Goal: Task Accomplishment & Management: Manage account settings

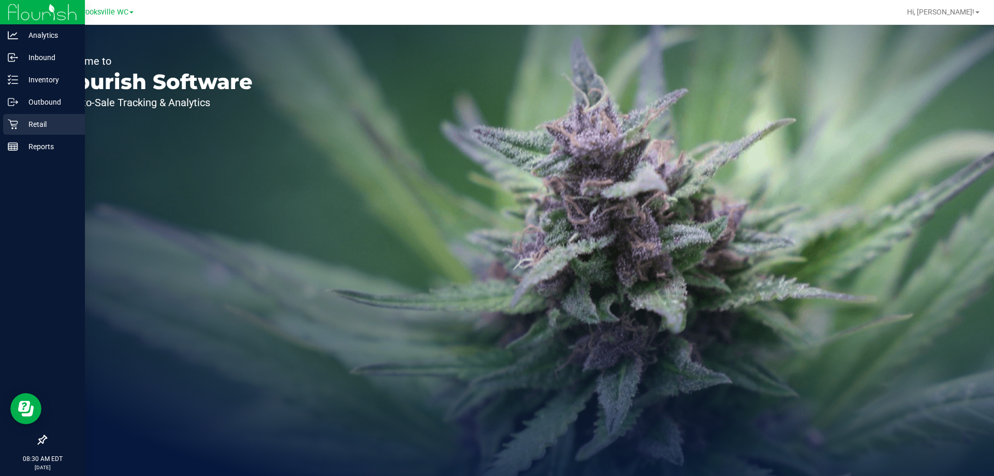
click at [45, 119] on p "Retail" at bounding box center [49, 124] width 62 height 12
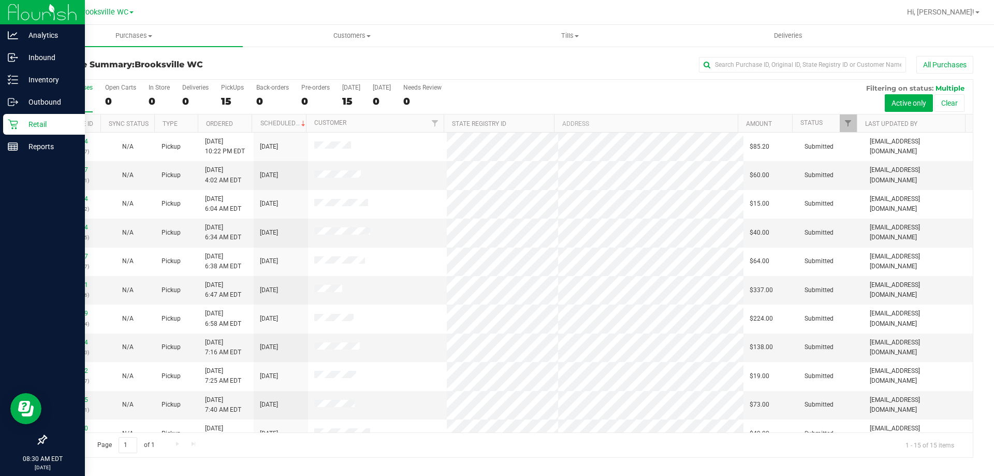
click at [61, 124] on p "Retail" at bounding box center [49, 124] width 62 height 12
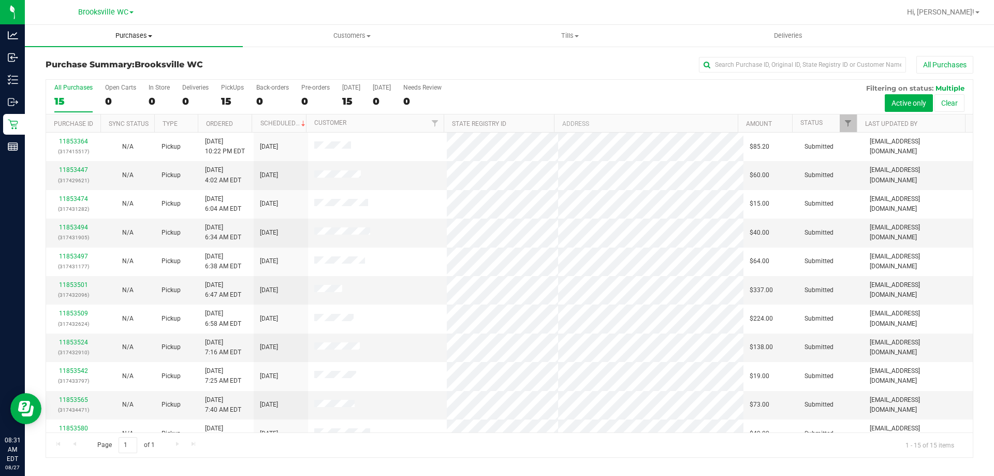
click at [141, 34] on span "Purchases" at bounding box center [134, 35] width 218 height 9
click at [133, 11] on span at bounding box center [131, 12] width 4 height 2
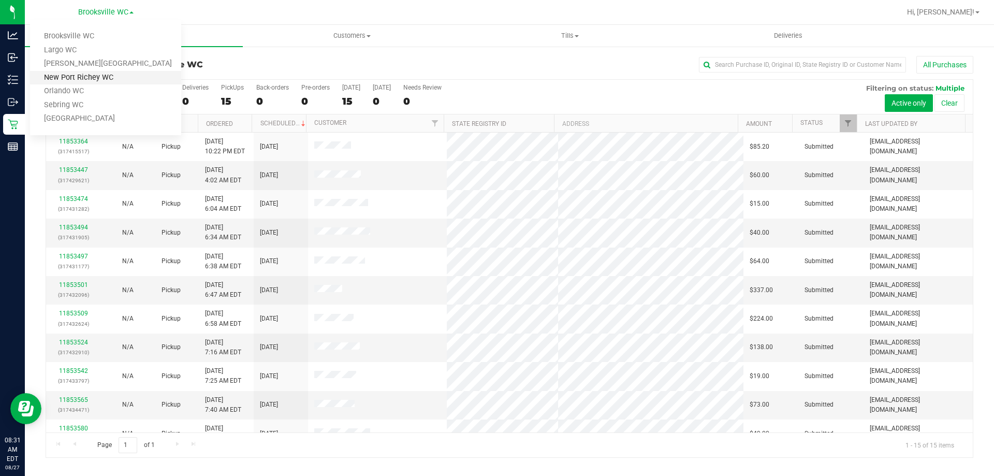
click at [82, 75] on link "New Port Richey WC" at bounding box center [105, 78] width 151 height 14
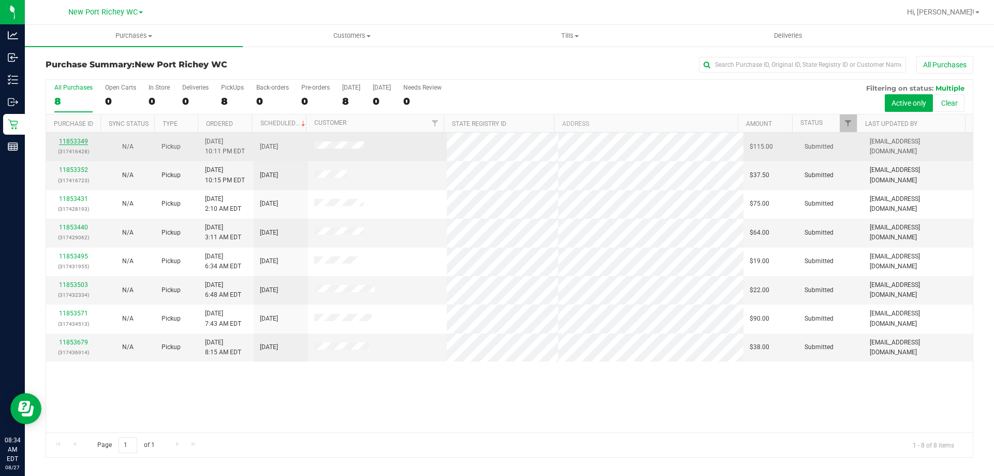
click at [73, 141] on link "11853349" at bounding box center [73, 141] width 29 height 7
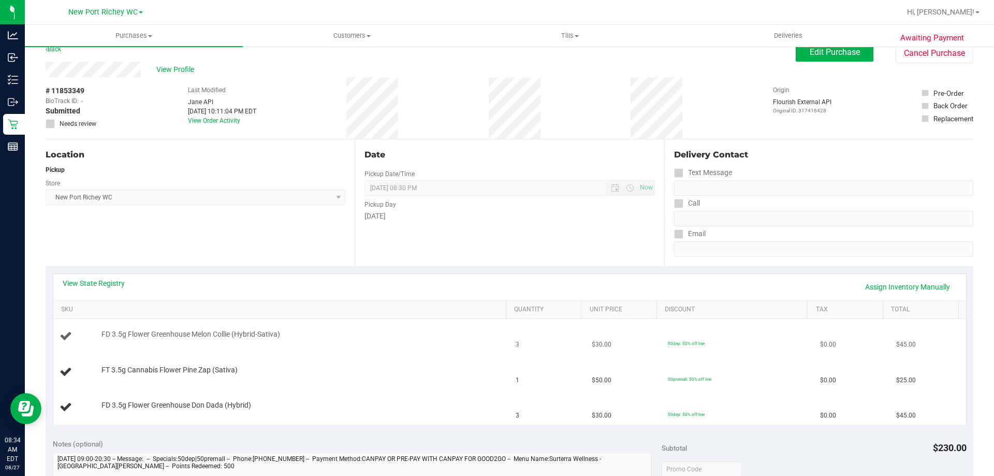
scroll to position [52, 0]
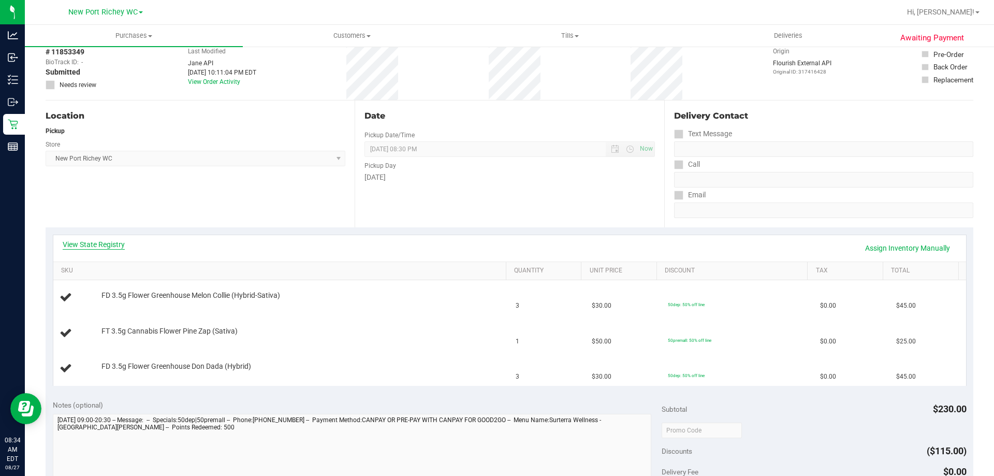
click at [95, 239] on link "View State Registry" at bounding box center [94, 244] width 62 height 10
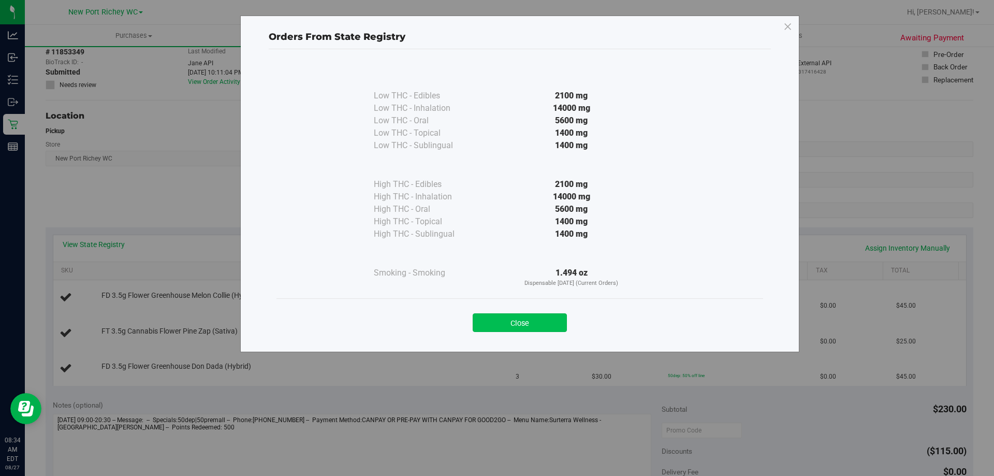
click at [538, 320] on button "Close" at bounding box center [520, 322] width 94 height 19
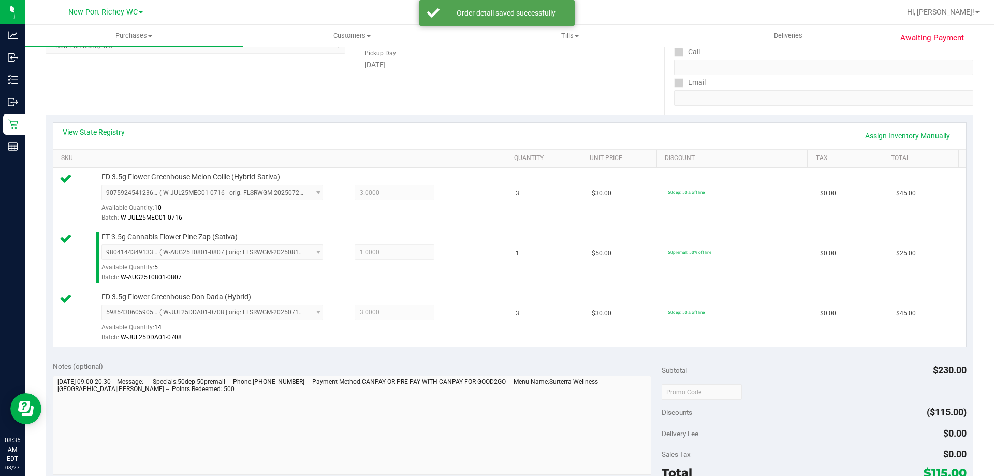
scroll to position [259, 0]
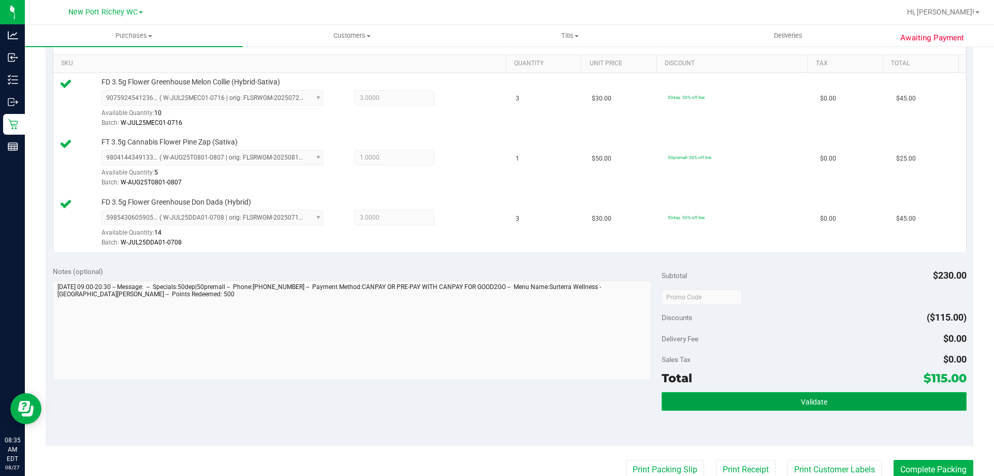
click at [756, 406] on button "Validate" at bounding box center [814, 401] width 305 height 19
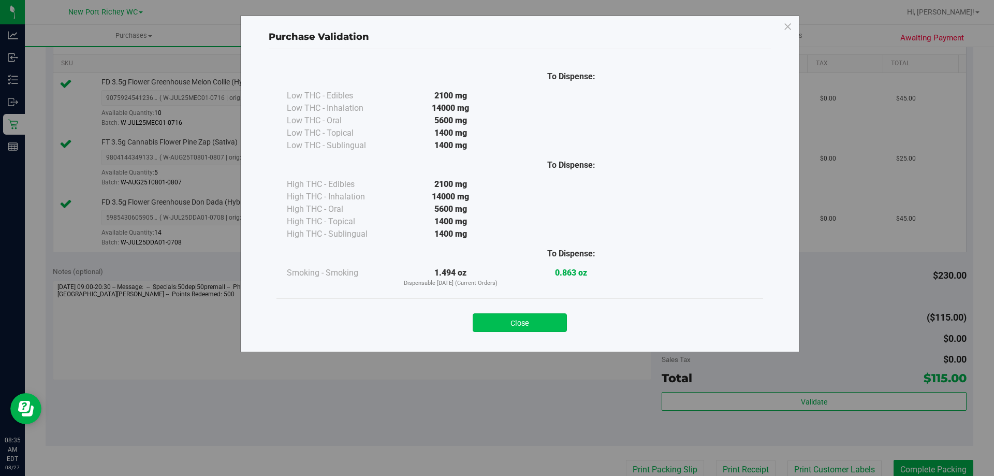
click at [545, 322] on button "Close" at bounding box center [520, 322] width 94 height 19
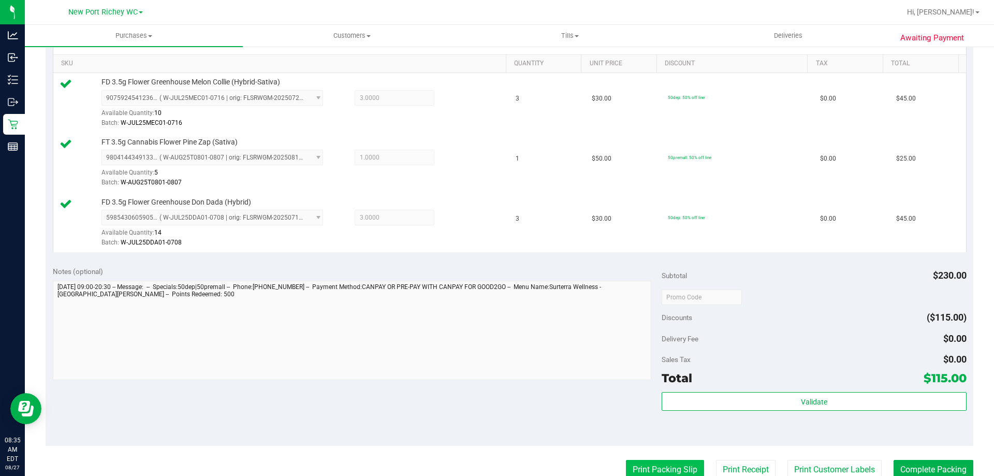
drag, startPoint x: 644, startPoint y: 469, endPoint x: 651, endPoint y: 469, distance: 6.7
click at [651, 469] on button "Print Packing Slip" at bounding box center [665, 470] width 78 height 20
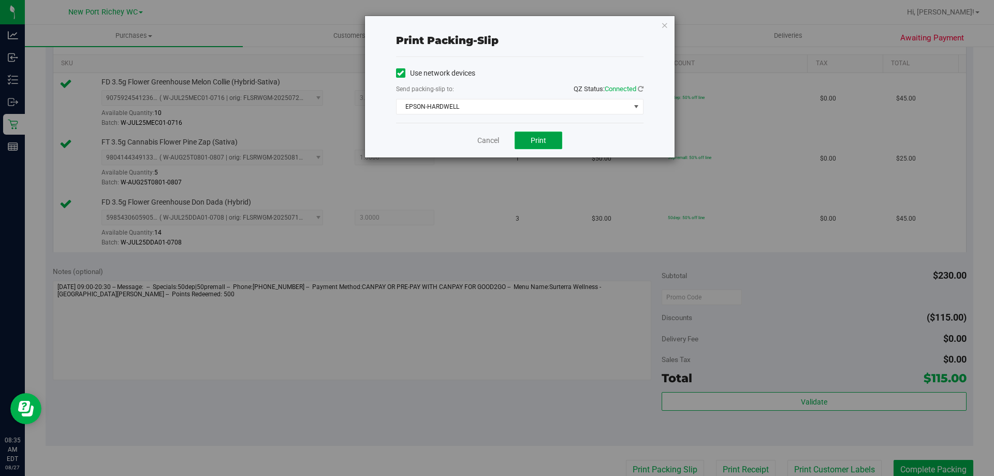
drag, startPoint x: 542, startPoint y: 146, endPoint x: 555, endPoint y: 140, distance: 14.6
click at [544, 145] on button "Print" at bounding box center [539, 141] width 48 height 18
click at [552, 139] on button "Print" at bounding box center [539, 141] width 48 height 18
click at [663, 23] on icon "button" at bounding box center [664, 25] width 7 height 12
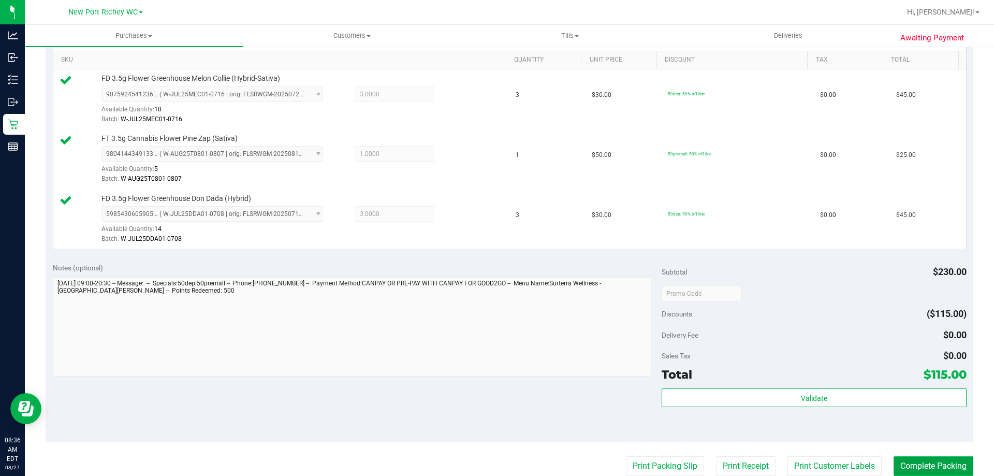
click at [917, 461] on button "Complete Packing" at bounding box center [934, 466] width 80 height 20
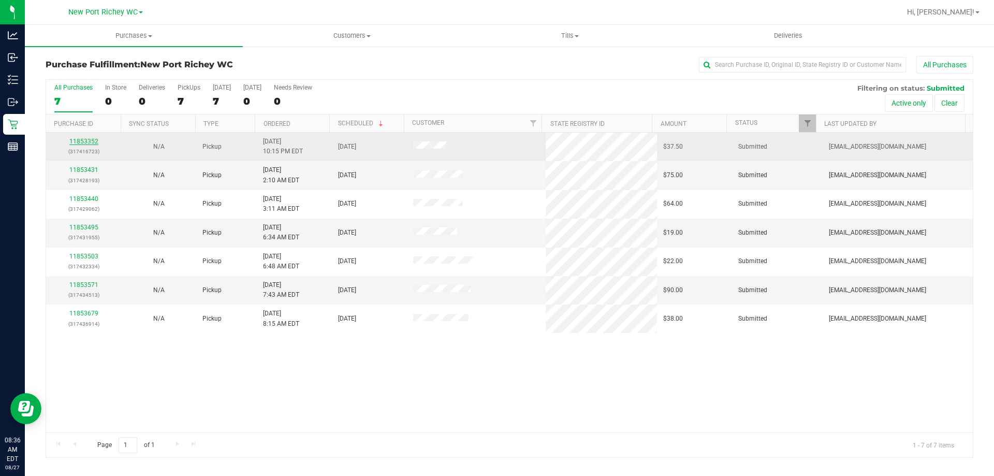
click at [90, 139] on link "11853352" at bounding box center [83, 141] width 29 height 7
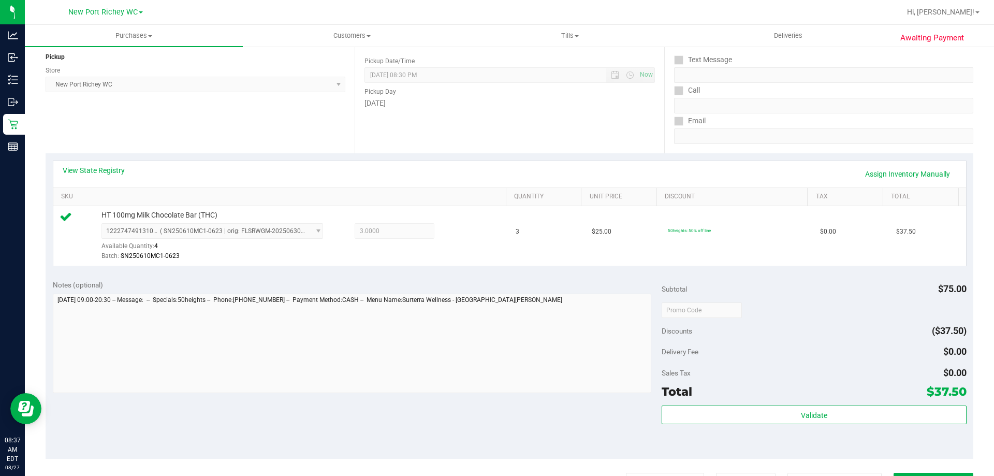
scroll to position [207, 0]
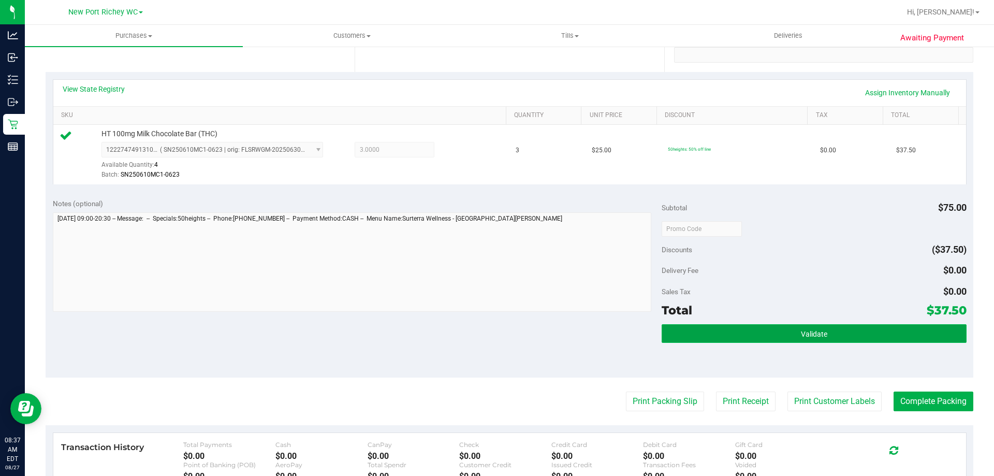
click at [710, 334] on button "Validate" at bounding box center [814, 333] width 305 height 19
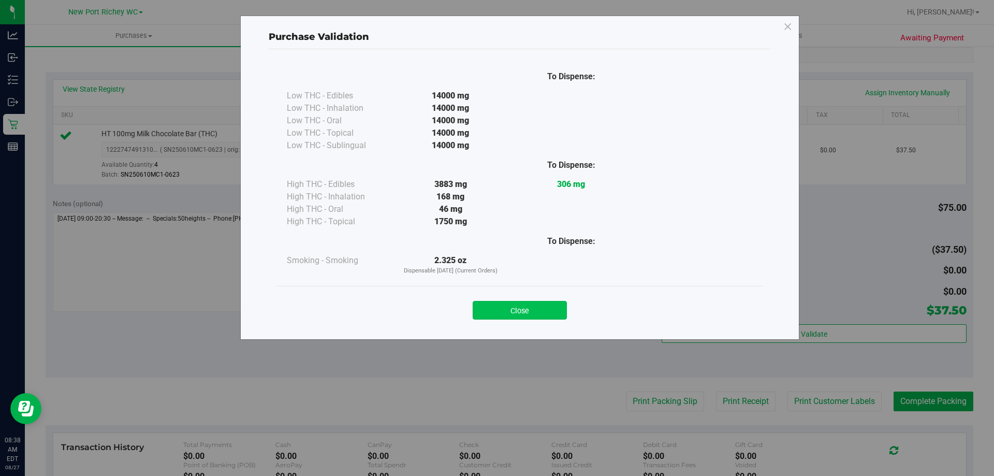
click at [496, 304] on button "Close" at bounding box center [520, 310] width 94 height 19
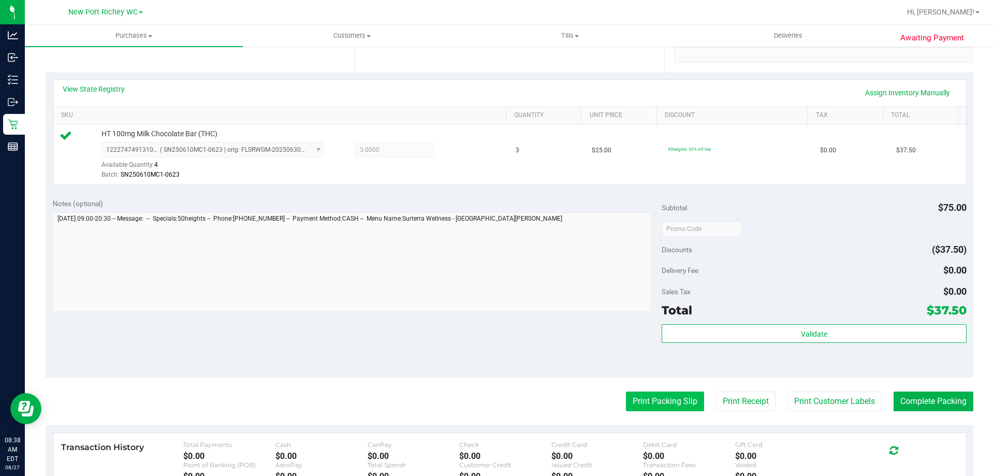
click at [643, 406] on button "Print Packing Slip" at bounding box center [665, 402] width 78 height 20
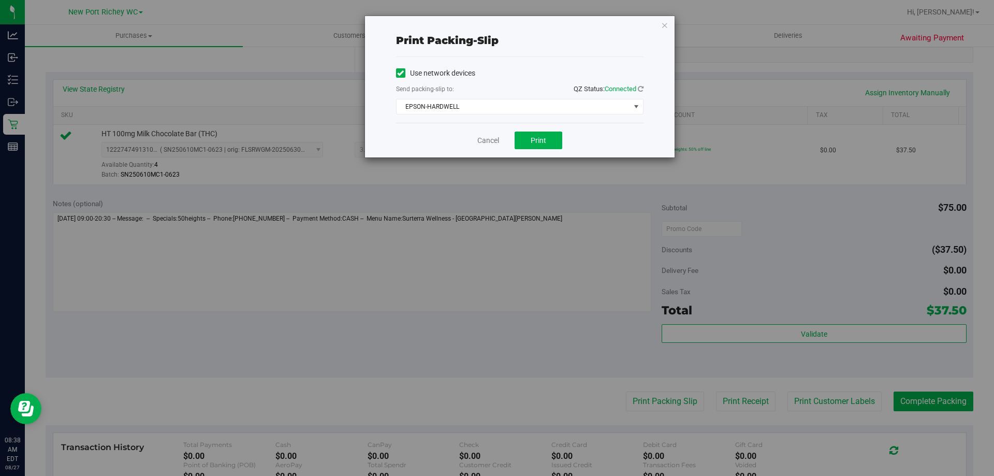
click at [545, 131] on div "Cancel Print" at bounding box center [520, 140] width 248 height 35
click at [557, 143] on button "Print" at bounding box center [539, 141] width 48 height 18
click at [666, 23] on icon "button" at bounding box center [664, 25] width 7 height 12
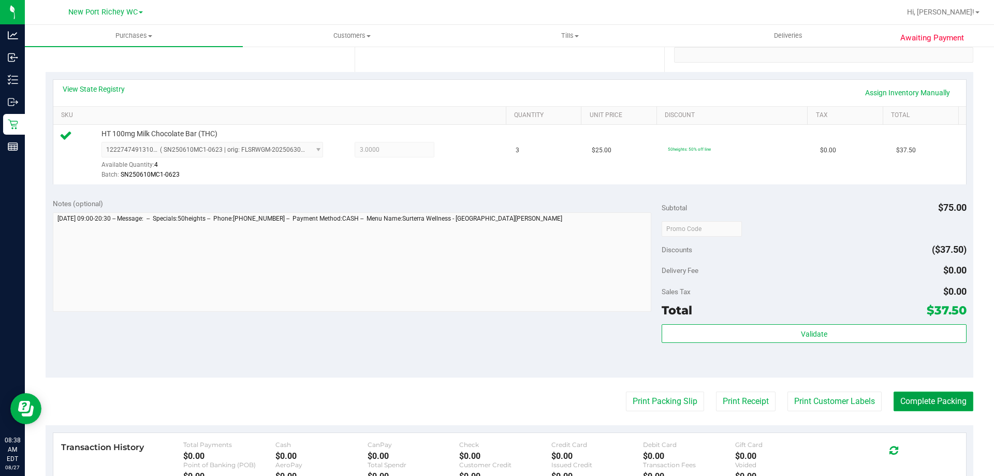
click at [936, 400] on button "Complete Packing" at bounding box center [934, 402] width 80 height 20
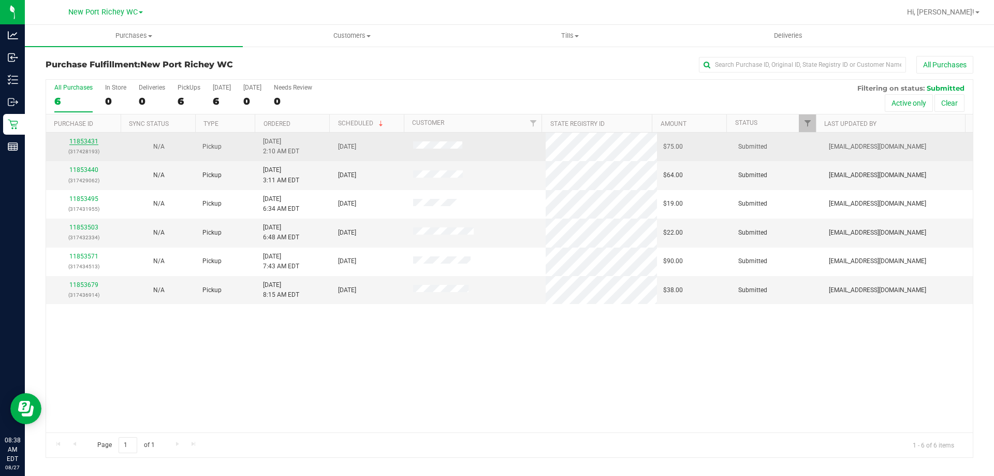
click at [89, 141] on link "11853431" at bounding box center [83, 141] width 29 height 7
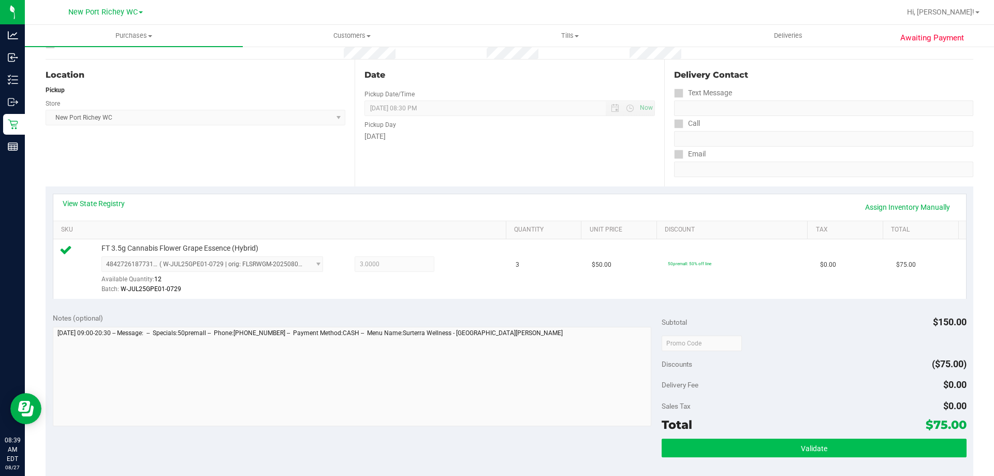
scroll to position [207, 0]
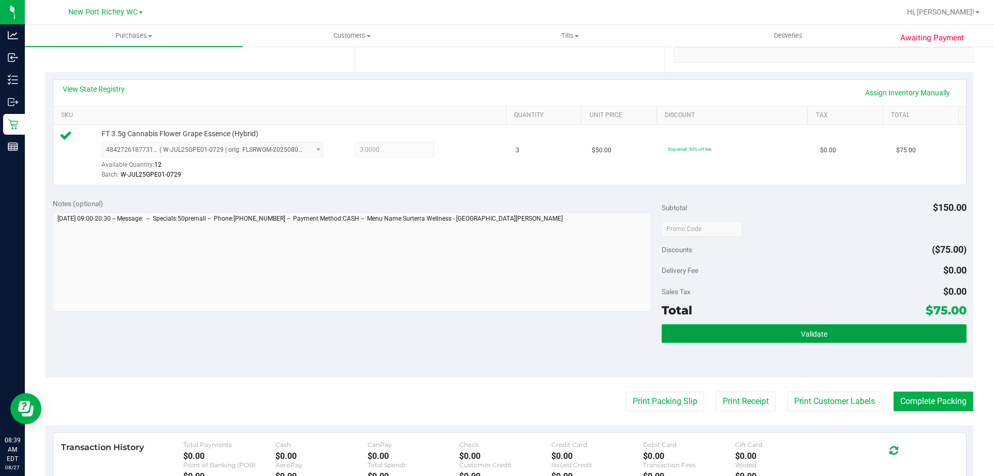
click at [751, 334] on button "Validate" at bounding box center [814, 333] width 305 height 19
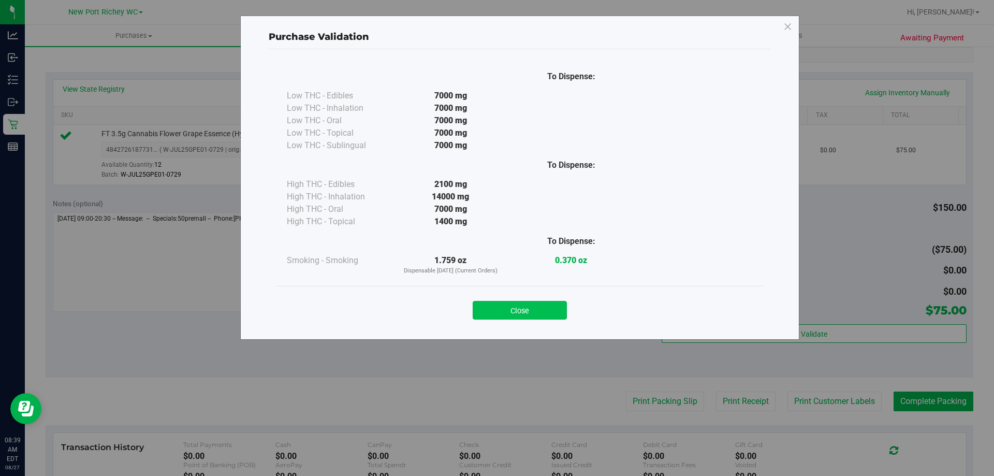
click at [524, 300] on div "Close" at bounding box center [519, 307] width 471 height 26
click at [523, 311] on button "Close" at bounding box center [520, 310] width 94 height 19
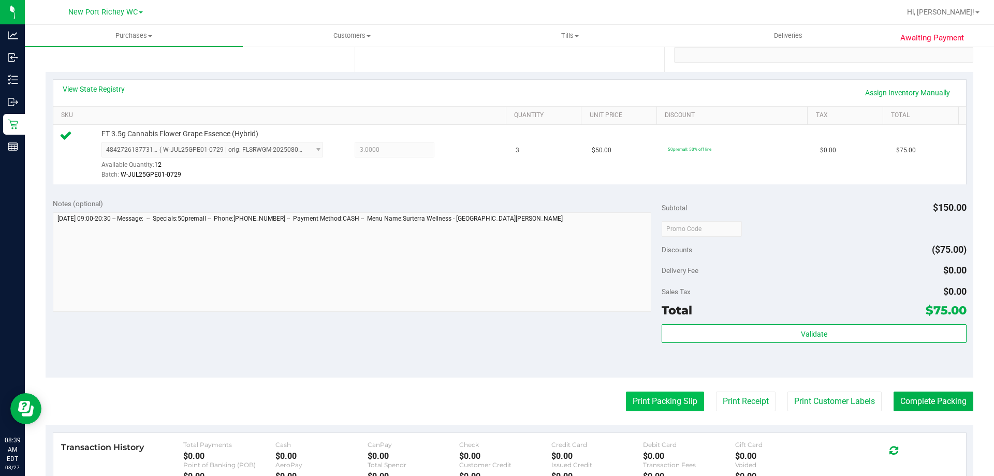
click at [683, 399] on button "Print Packing Slip" at bounding box center [665, 402] width 78 height 20
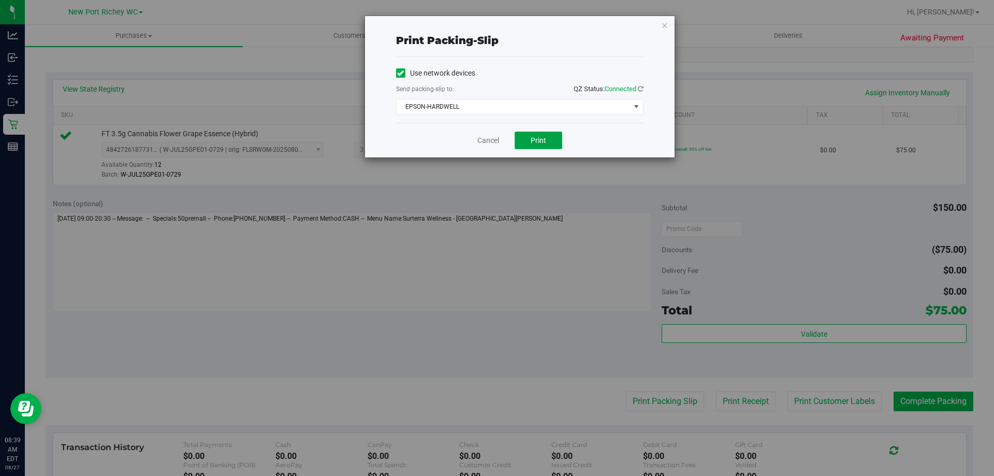
click at [526, 138] on button "Print" at bounding box center [539, 141] width 48 height 18
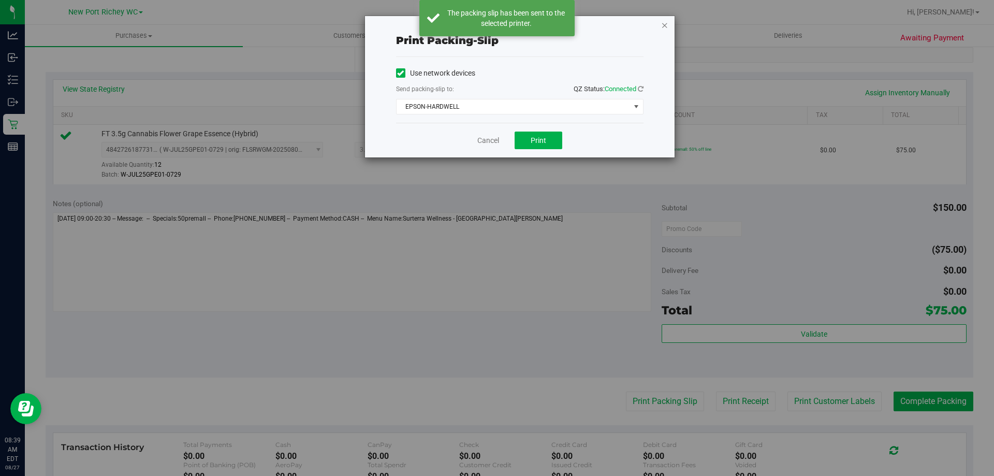
click at [666, 26] on icon "button" at bounding box center [664, 25] width 7 height 12
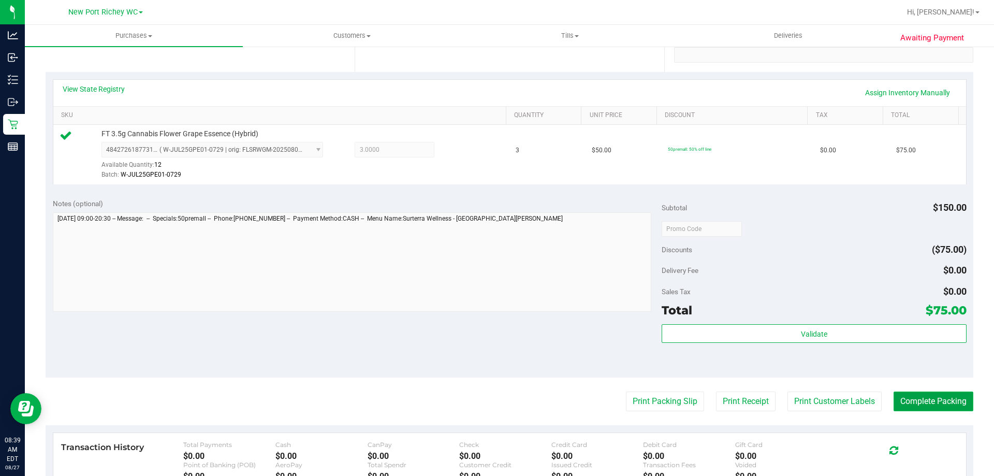
click at [910, 395] on button "Complete Packing" at bounding box center [934, 402] width 80 height 20
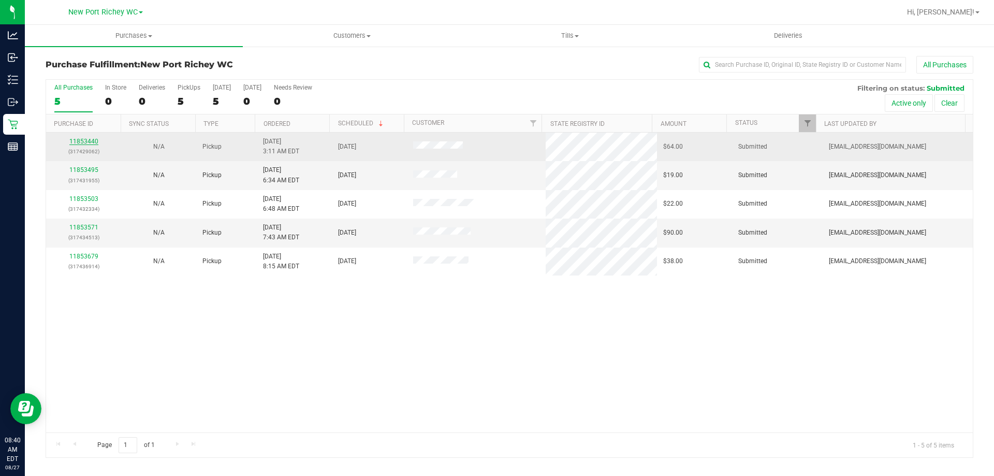
click at [96, 142] on link "11853440" at bounding box center [83, 141] width 29 height 7
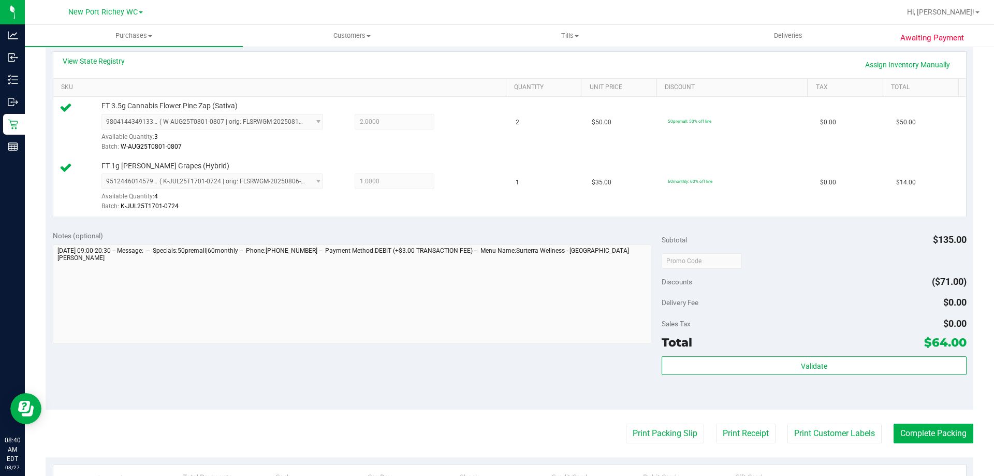
scroll to position [259, 0]
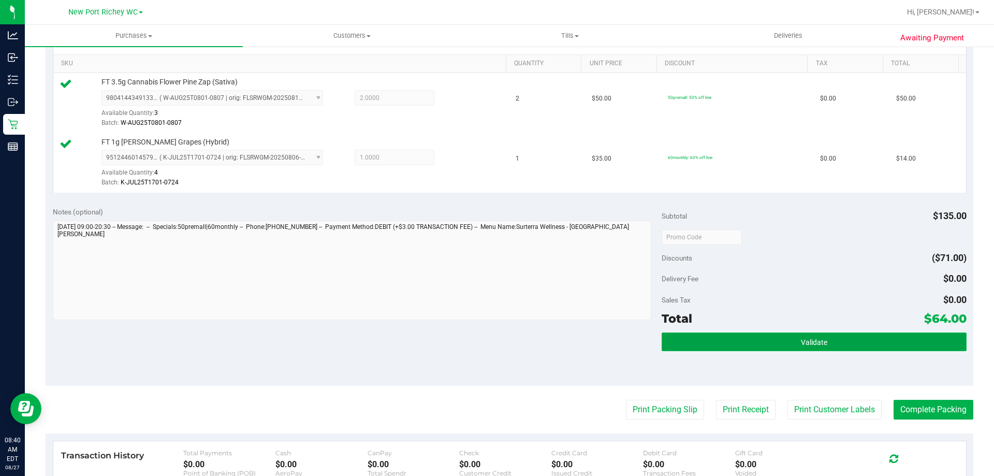
click at [745, 343] on button "Validate" at bounding box center [814, 341] width 305 height 19
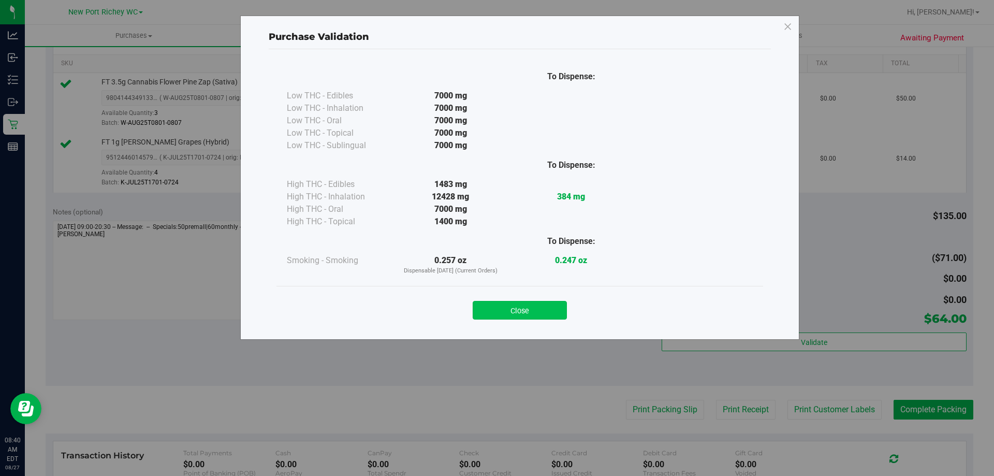
click at [539, 305] on button "Close" at bounding box center [520, 310] width 94 height 19
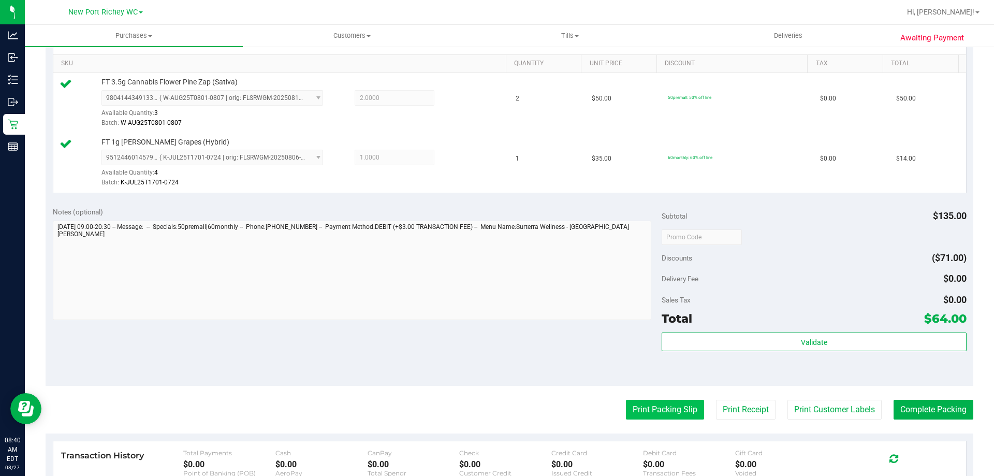
click at [678, 416] on button "Print Packing Slip" at bounding box center [665, 410] width 78 height 20
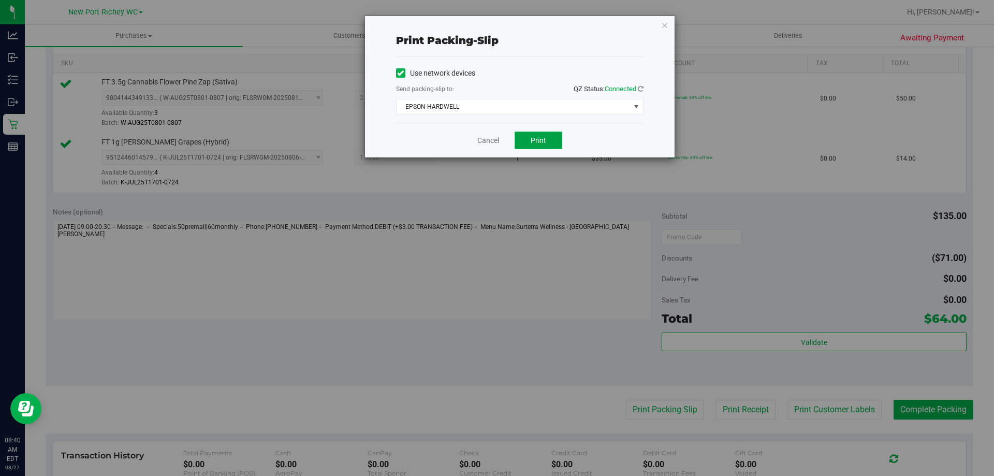
click at [541, 137] on span "Print" at bounding box center [539, 140] width 16 height 8
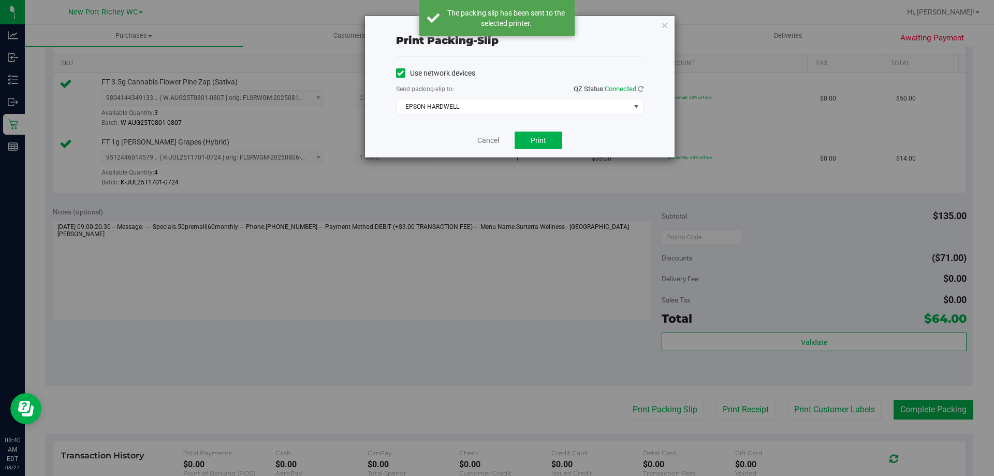
click at [671, 18] on div "Print packing-slip Use network devices Send packing-slip to: QZ Status: Connect…" at bounding box center [520, 86] width 310 height 141
click at [665, 25] on icon "button" at bounding box center [664, 25] width 7 height 12
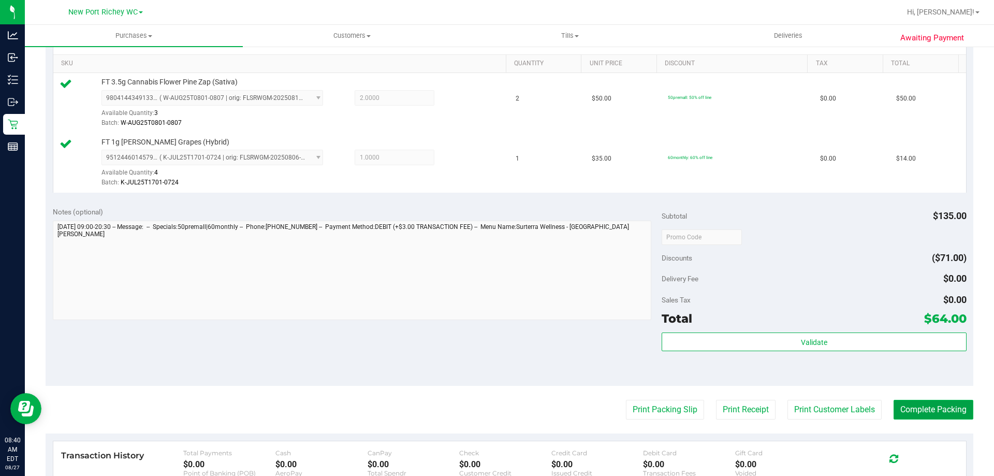
click at [905, 409] on button "Complete Packing" at bounding box center [934, 410] width 80 height 20
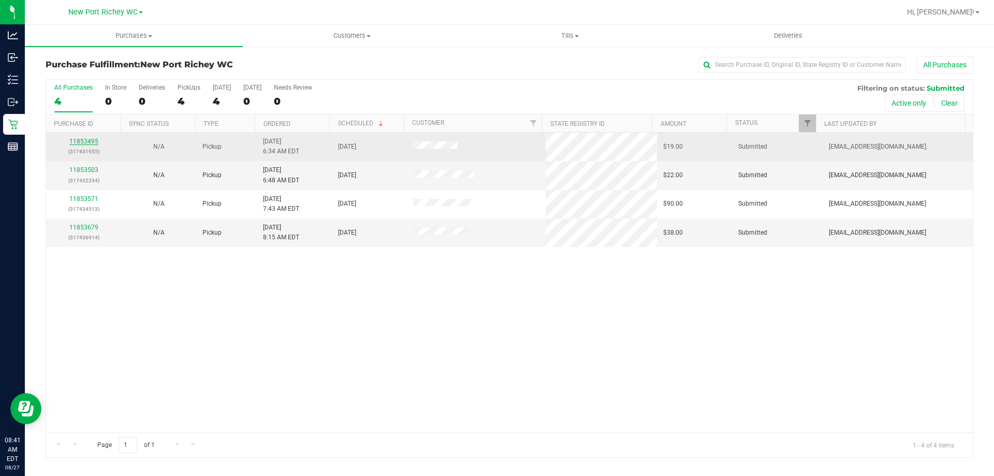
click at [90, 140] on link "11853495" at bounding box center [83, 141] width 29 height 7
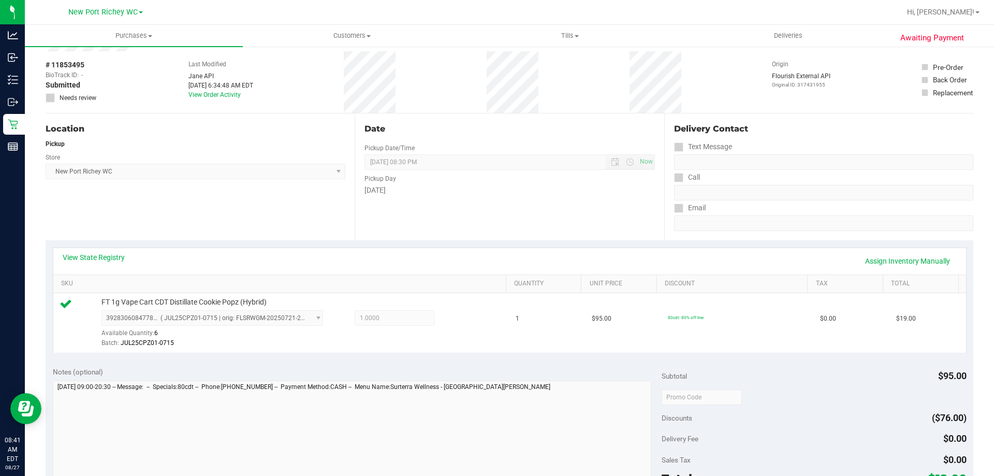
scroll to position [104, 0]
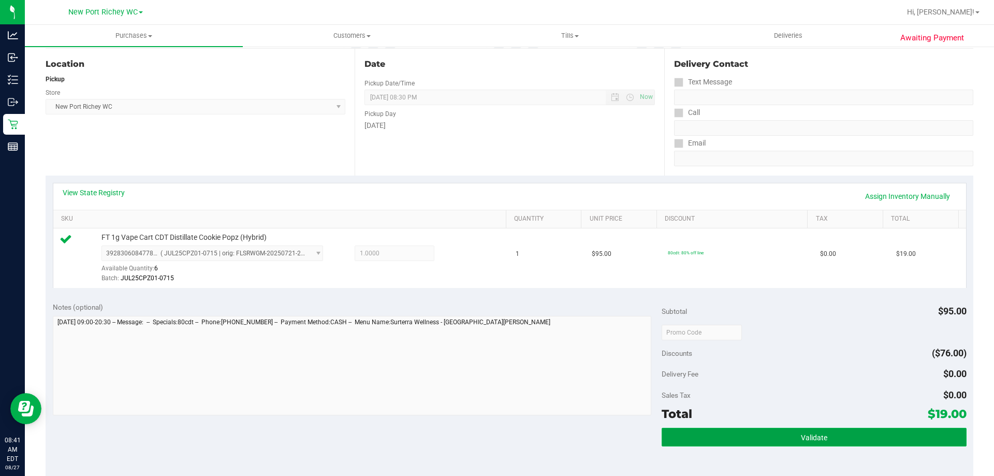
click at [710, 438] on button "Validate" at bounding box center [814, 437] width 305 height 19
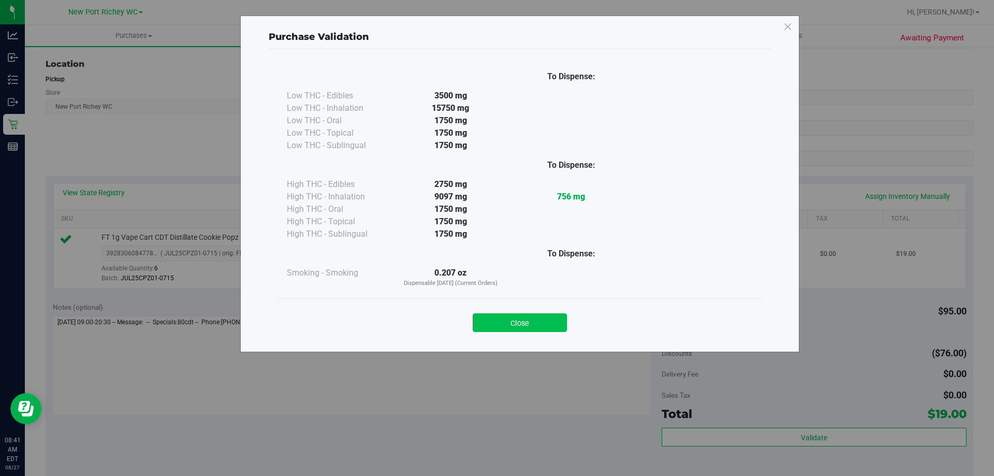
click at [546, 315] on button "Close" at bounding box center [520, 322] width 94 height 19
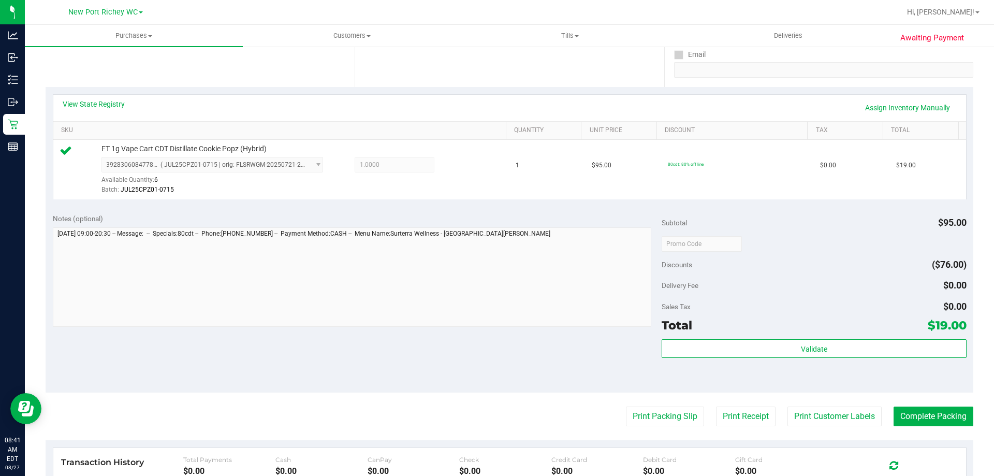
scroll to position [259, 0]
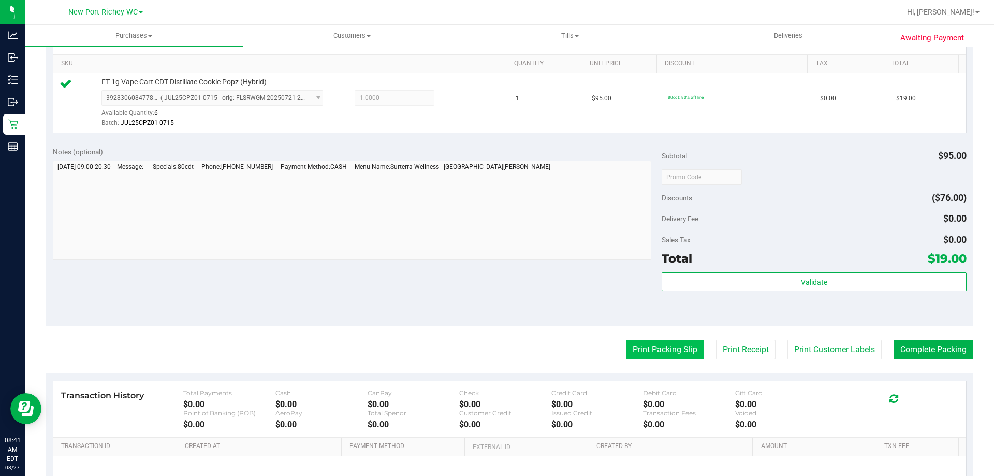
click at [652, 351] on button "Print Packing Slip" at bounding box center [665, 350] width 78 height 20
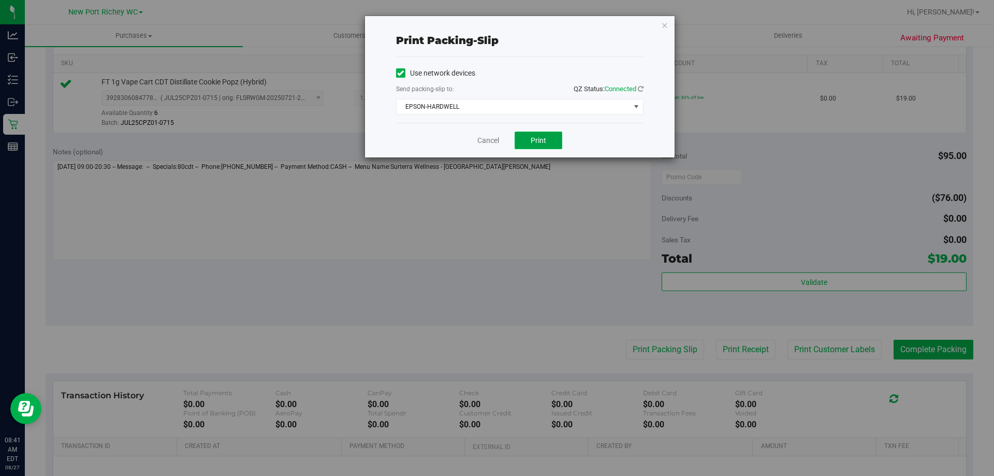
click at [545, 143] on span "Print" at bounding box center [539, 140] width 16 height 8
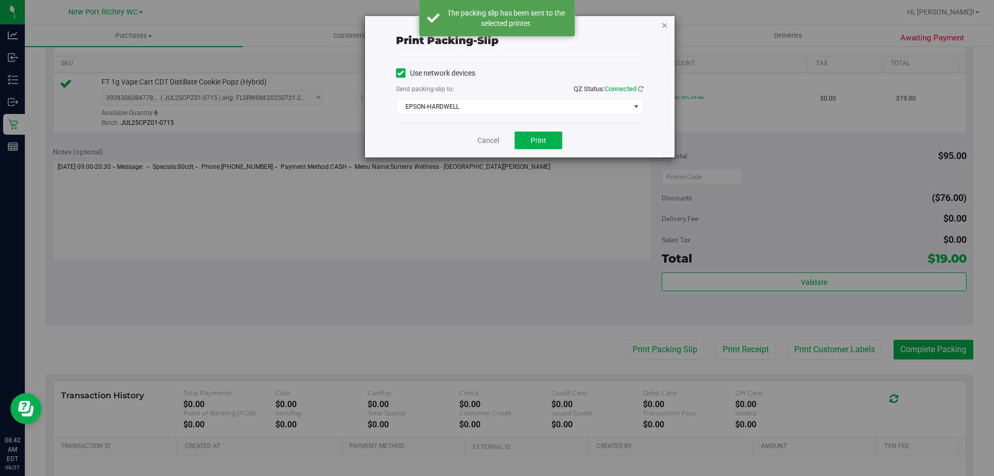
click at [665, 23] on icon "button" at bounding box center [664, 25] width 7 height 12
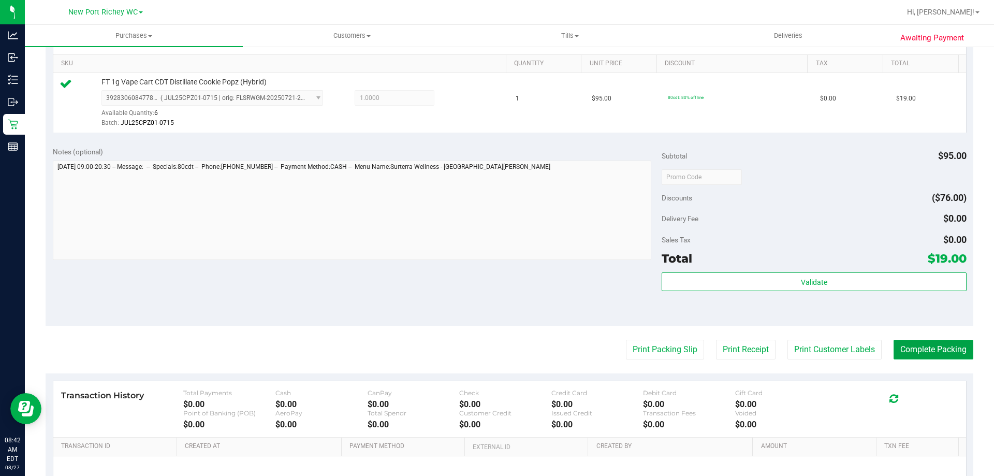
drag, startPoint x: 938, startPoint y: 343, endPoint x: 934, endPoint y: 330, distance: 13.8
click at [938, 342] on button "Complete Packing" at bounding box center [934, 350] width 80 height 20
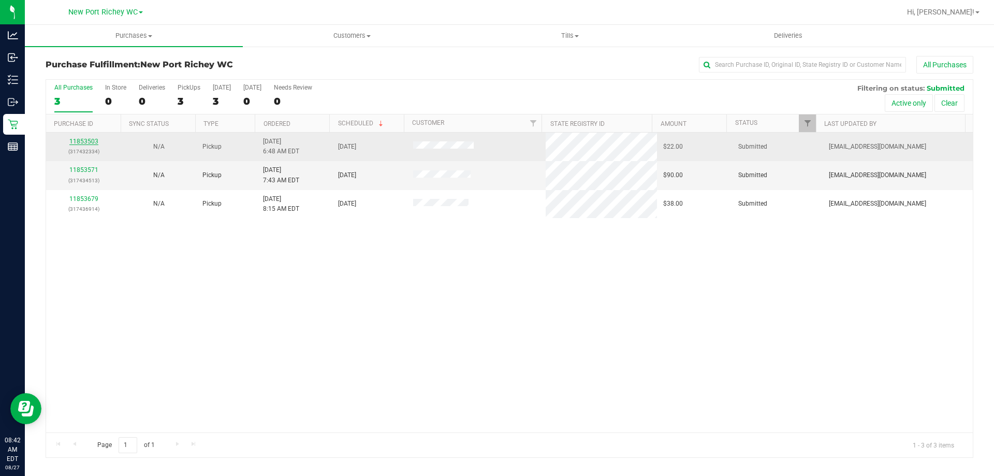
click at [90, 142] on link "11853503" at bounding box center [83, 141] width 29 height 7
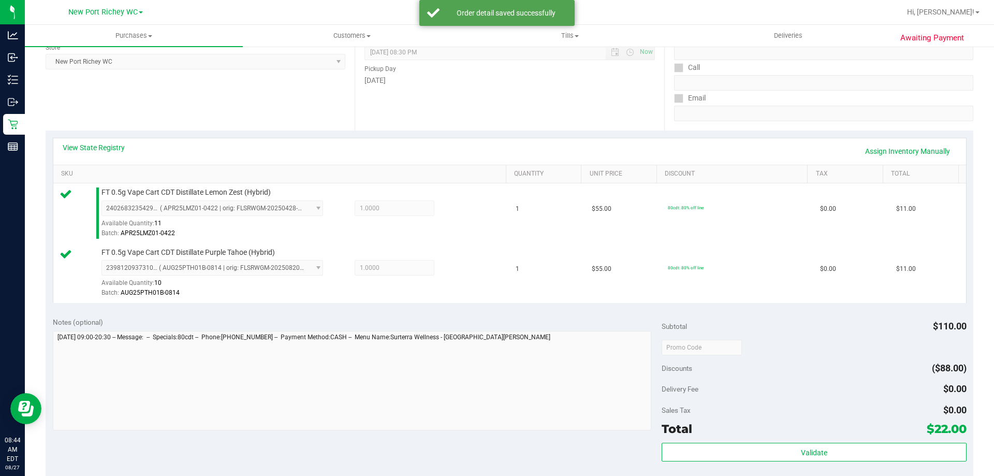
scroll to position [259, 0]
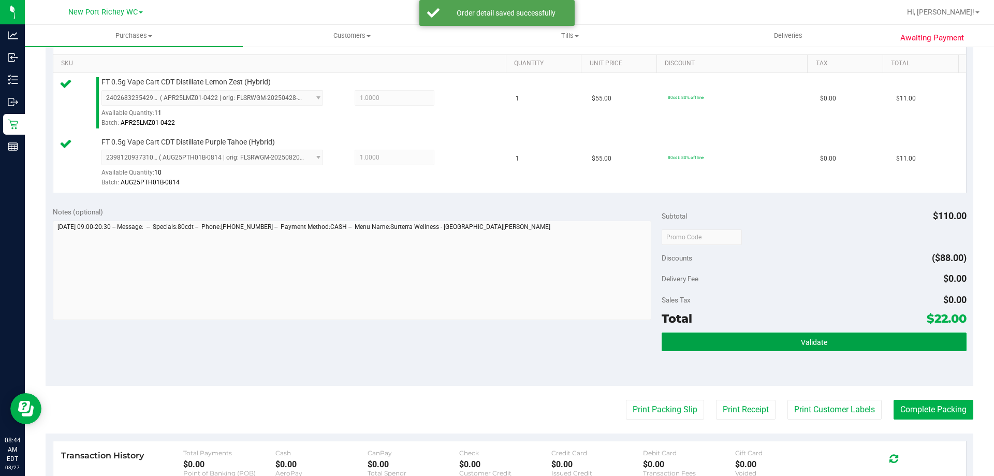
click at [763, 342] on button "Validate" at bounding box center [814, 341] width 305 height 19
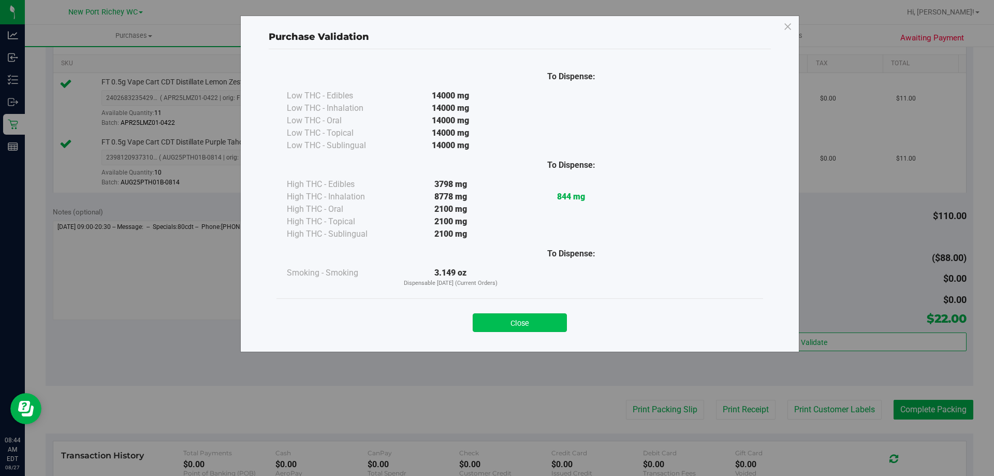
click at [544, 328] on button "Close" at bounding box center [520, 322] width 94 height 19
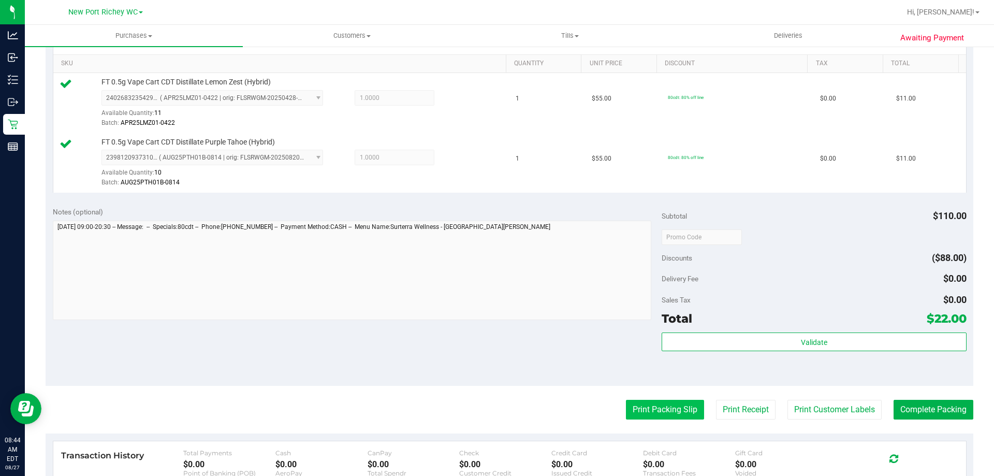
click at [655, 412] on button "Print Packing Slip" at bounding box center [665, 410] width 78 height 20
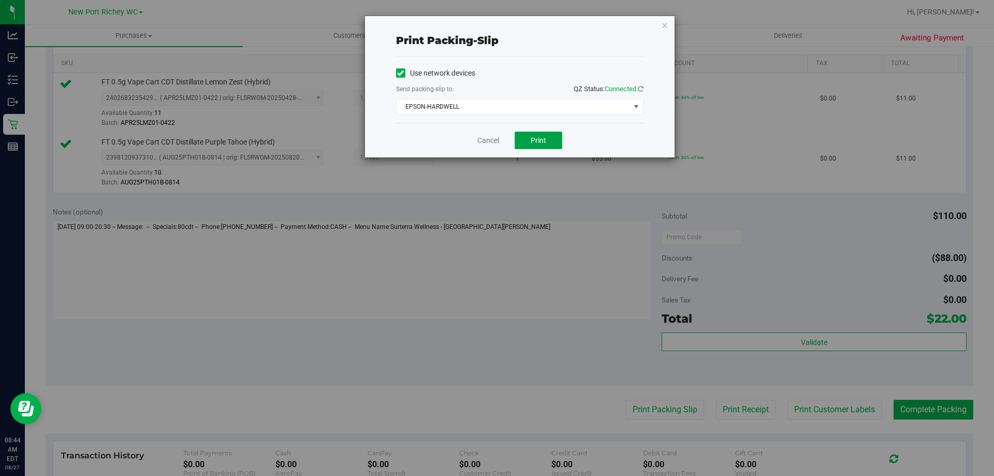
click at [540, 149] on button "Print" at bounding box center [539, 141] width 48 height 18
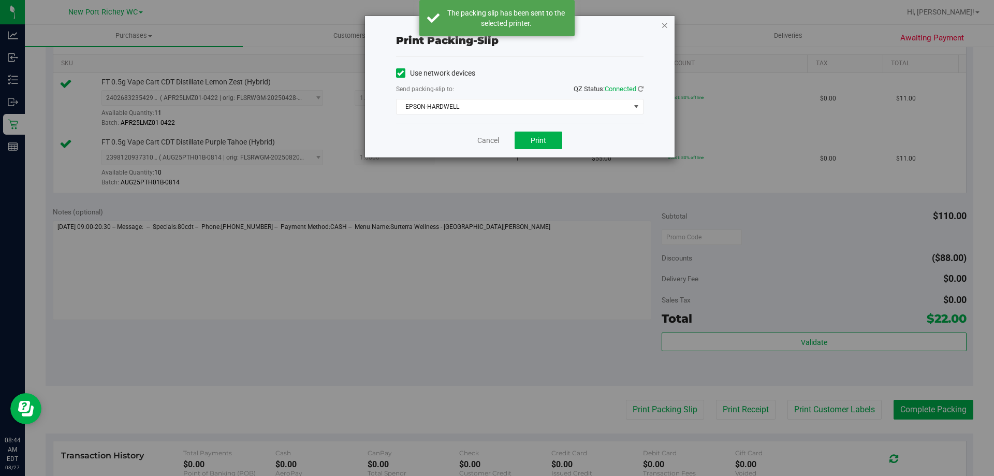
click at [664, 23] on icon "button" at bounding box center [664, 25] width 7 height 12
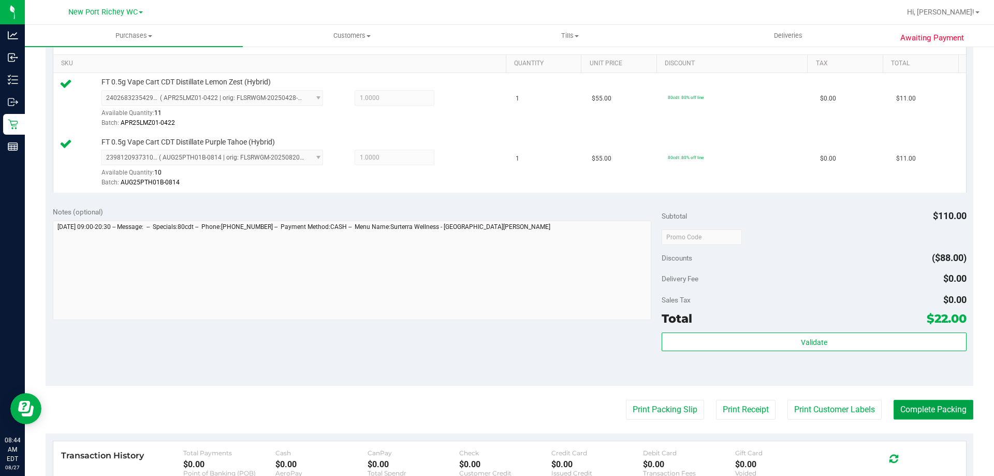
click at [897, 414] on button "Complete Packing" at bounding box center [934, 410] width 80 height 20
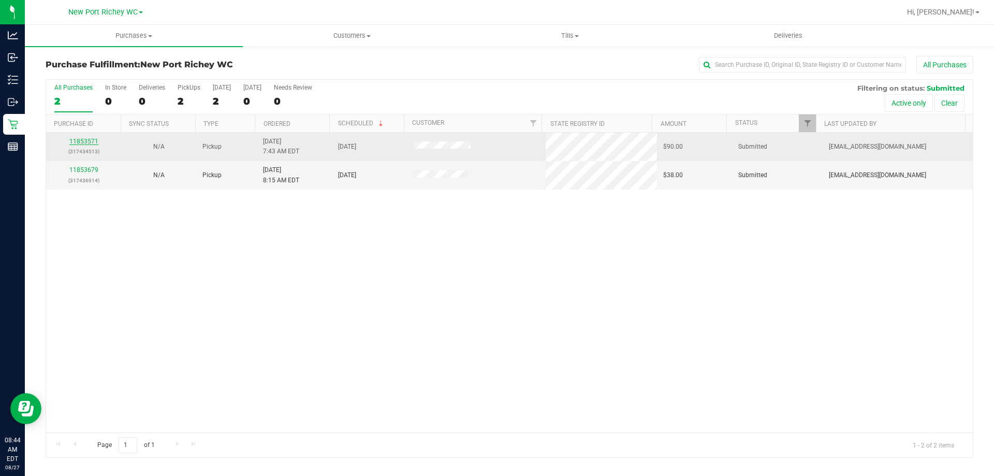
click at [90, 143] on link "11853571" at bounding box center [83, 141] width 29 height 7
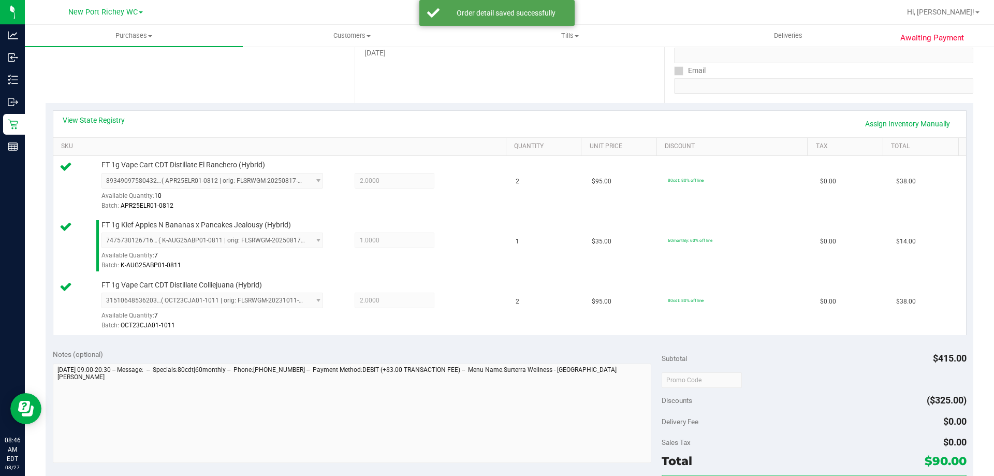
scroll to position [259, 0]
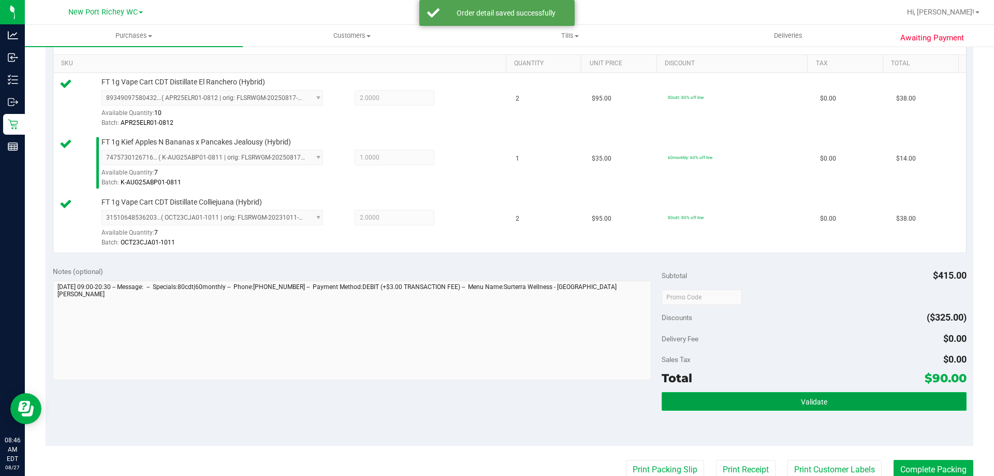
click at [790, 400] on button "Validate" at bounding box center [814, 401] width 305 height 19
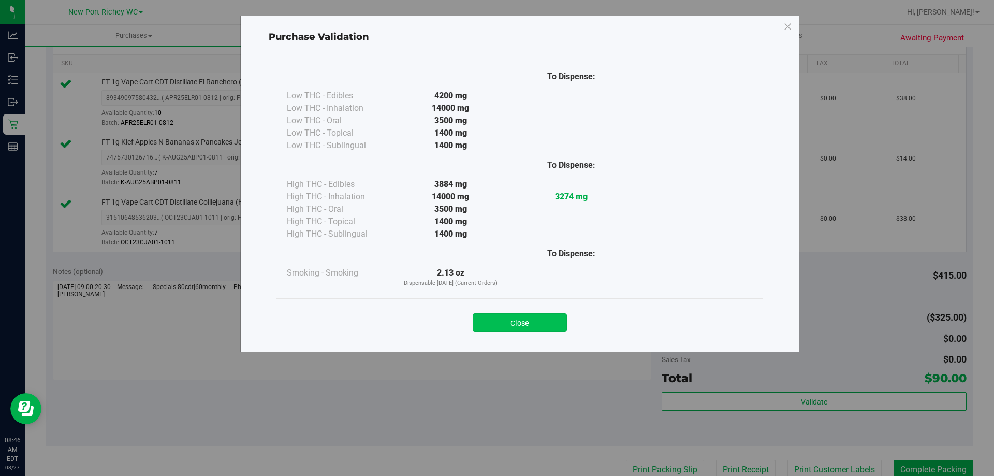
click at [555, 317] on button "Close" at bounding box center [520, 322] width 94 height 19
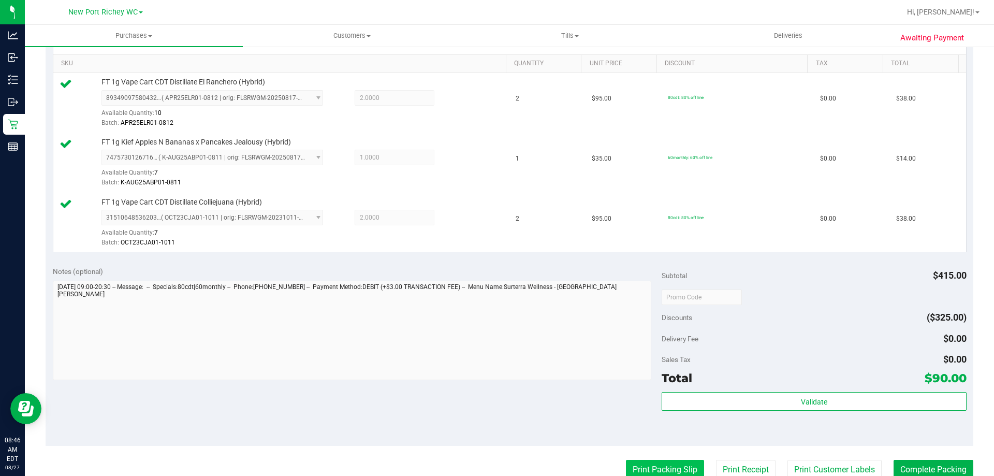
click at [676, 467] on button "Print Packing Slip" at bounding box center [665, 470] width 78 height 20
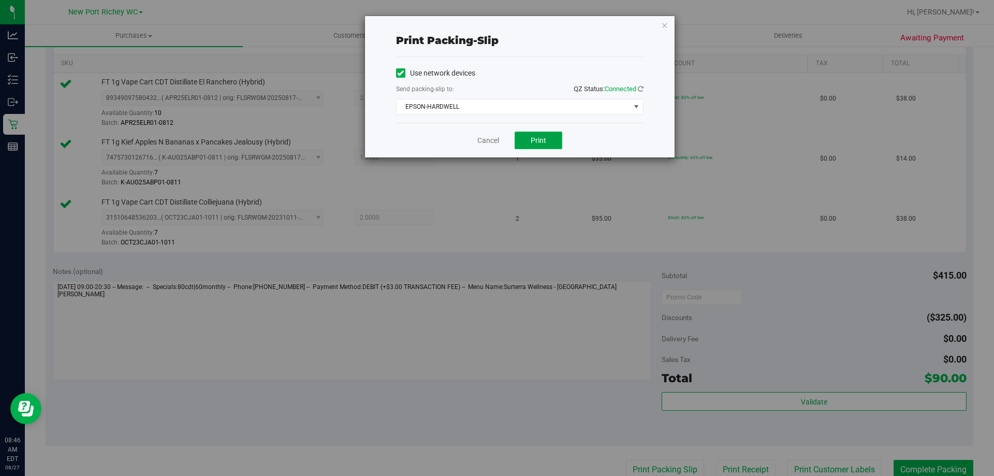
click at [537, 140] on span "Print" at bounding box center [539, 140] width 16 height 8
click at [664, 18] on div "Print packing-slip Use network devices Send packing-slip to: QZ Status: Connect…" at bounding box center [520, 86] width 310 height 141
click at [663, 23] on icon "button" at bounding box center [664, 25] width 7 height 12
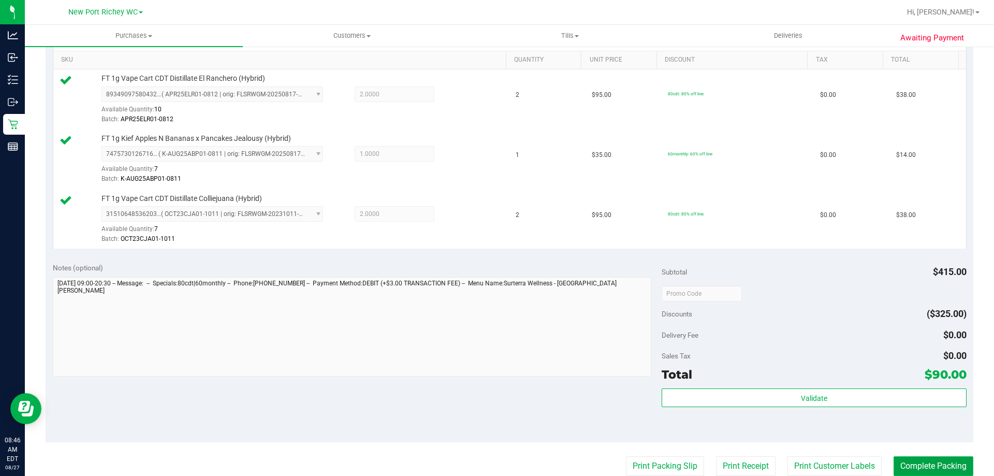
click at [929, 468] on button "Complete Packing" at bounding box center [934, 466] width 80 height 20
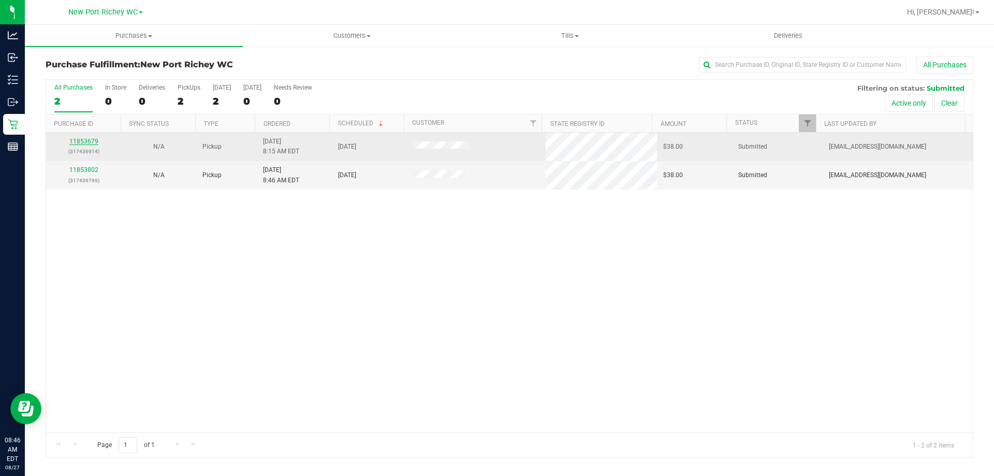
click at [91, 141] on link "11853679" at bounding box center [83, 141] width 29 height 7
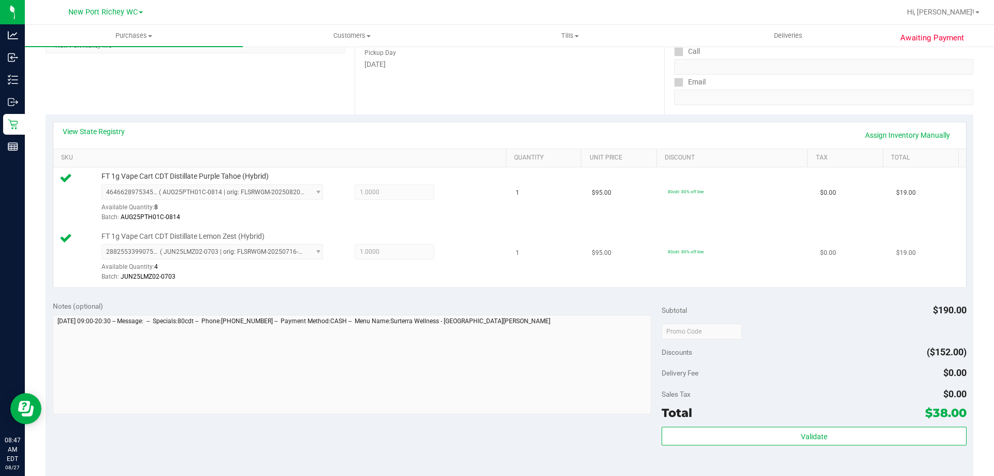
scroll to position [207, 0]
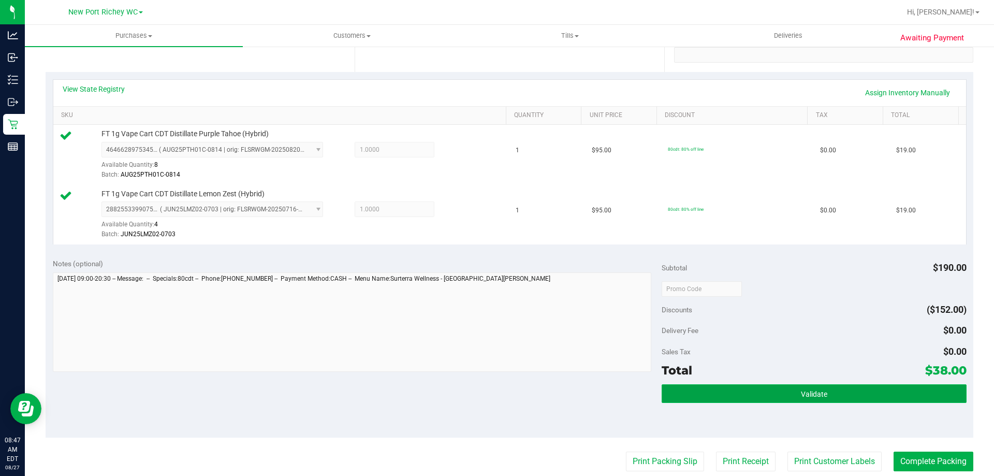
click at [778, 393] on button "Validate" at bounding box center [814, 393] width 305 height 19
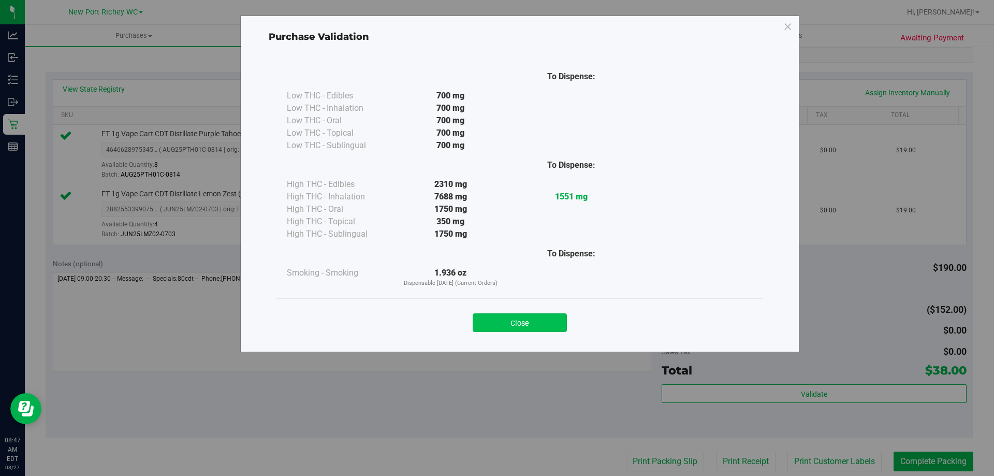
click at [542, 322] on button "Close" at bounding box center [520, 322] width 94 height 19
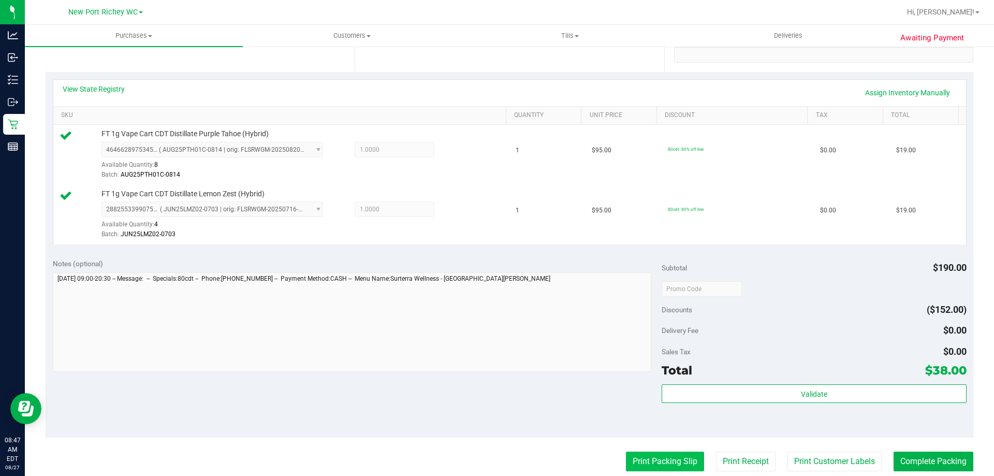
click at [677, 459] on button "Print Packing Slip" at bounding box center [665, 462] width 78 height 20
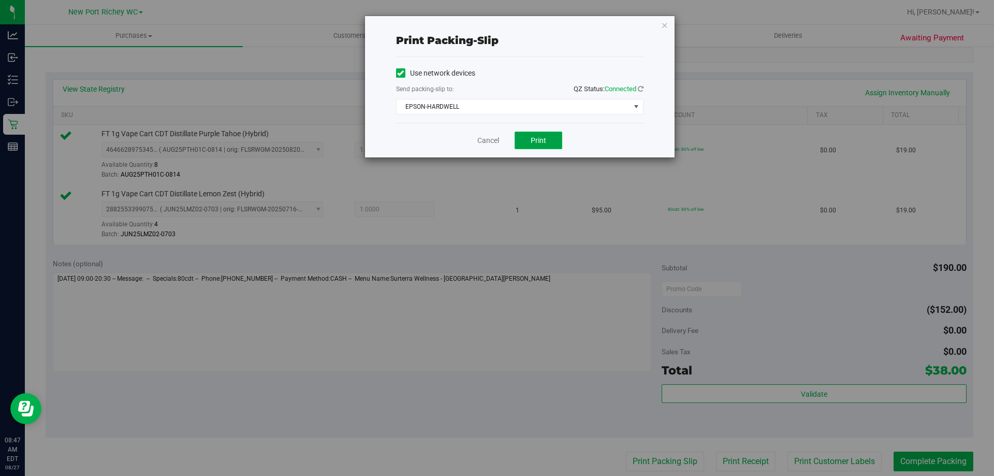
click at [534, 144] on span "Print" at bounding box center [539, 140] width 16 height 8
click at [658, 23] on div "Print packing-slip Use network devices Send packing-slip to: QZ Status: Connect…" at bounding box center [520, 86] width 310 height 141
click at [660, 24] on div "Print packing-slip Use network devices Send packing-slip to: QZ Status: Connect…" at bounding box center [520, 86] width 310 height 141
click at [665, 28] on icon "button" at bounding box center [664, 25] width 7 height 12
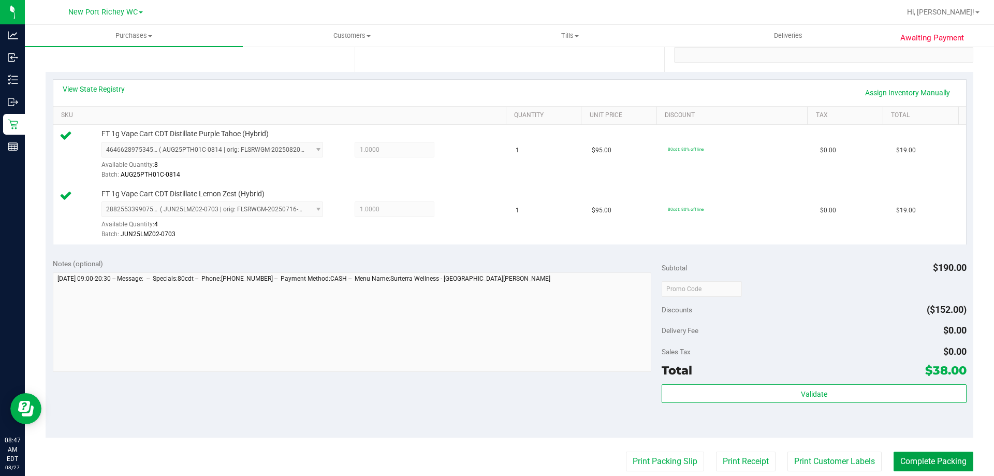
click at [906, 459] on button "Complete Packing" at bounding box center [934, 462] width 80 height 20
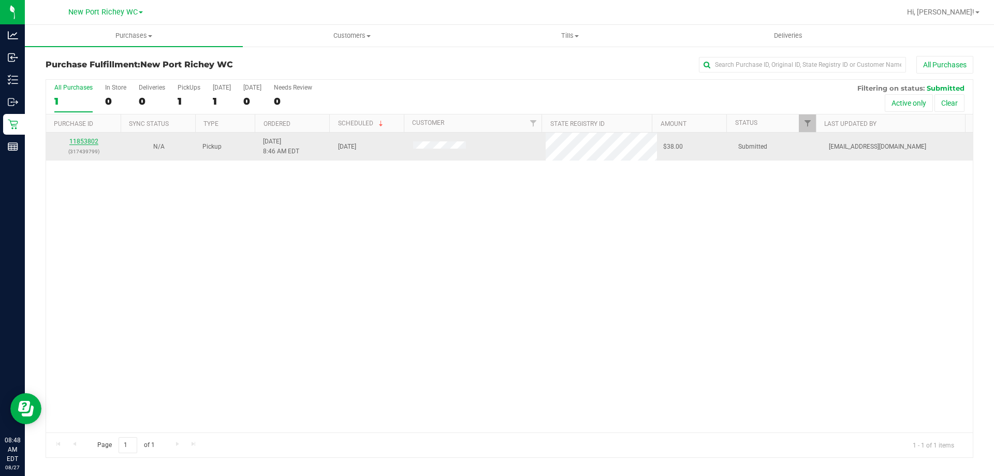
click at [92, 141] on link "11853802" at bounding box center [83, 141] width 29 height 7
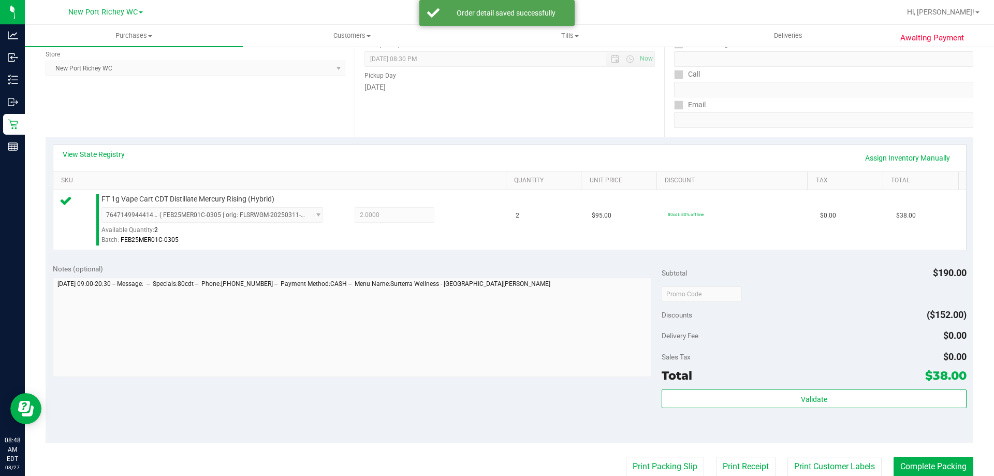
scroll to position [207, 0]
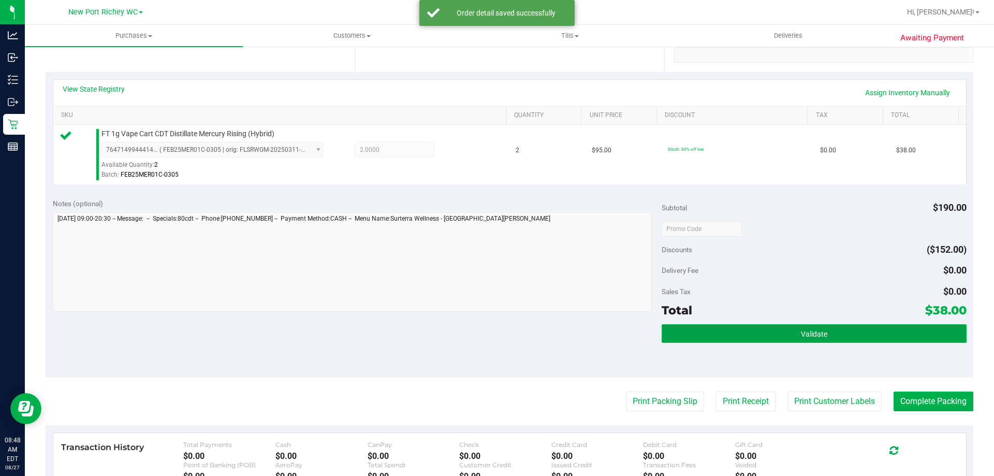
click at [726, 337] on button "Validate" at bounding box center [814, 333] width 305 height 19
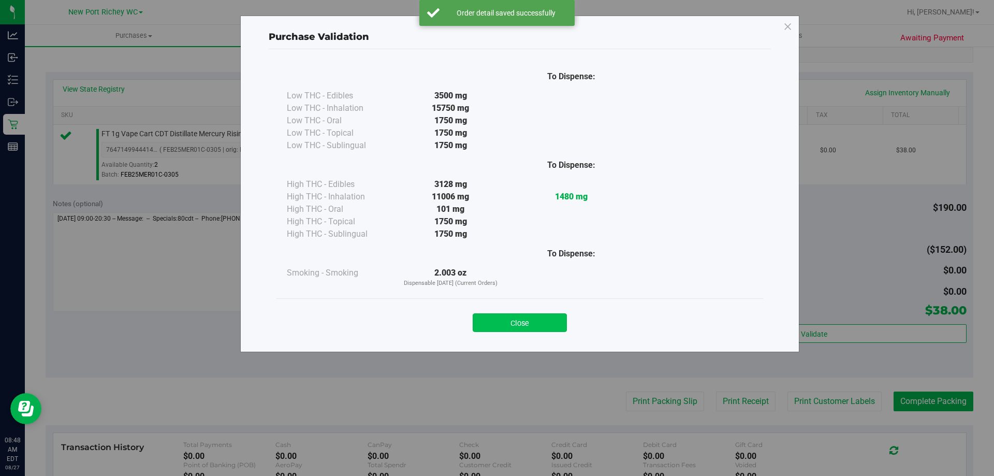
click at [514, 317] on button "Close" at bounding box center [520, 322] width 94 height 19
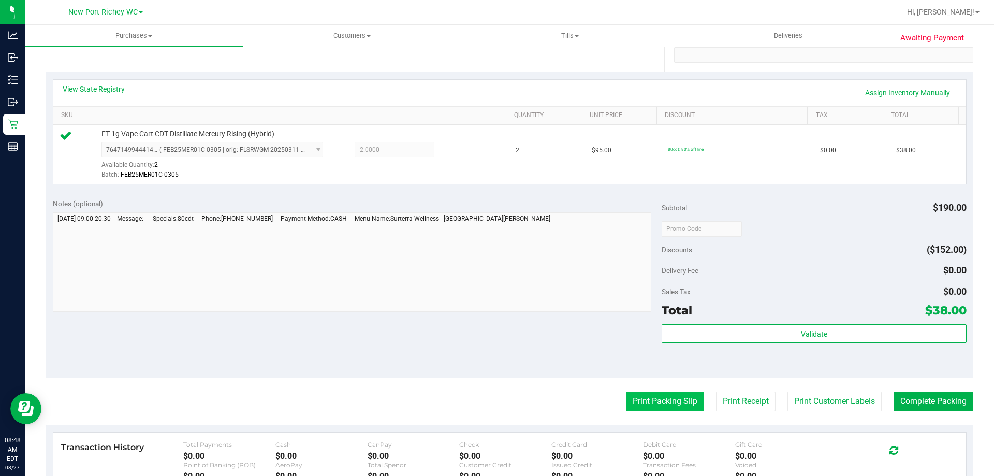
click at [678, 400] on button "Print Packing Slip" at bounding box center [665, 402] width 78 height 20
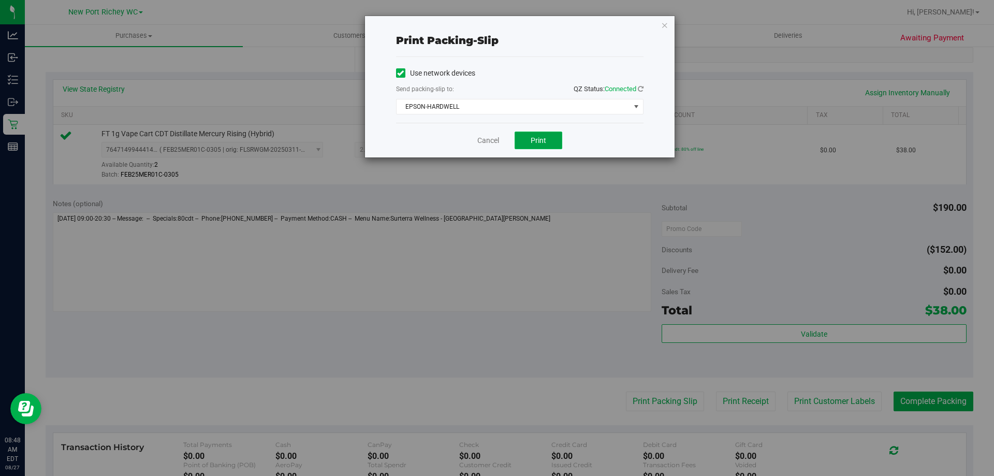
click at [551, 139] on button "Print" at bounding box center [539, 141] width 48 height 18
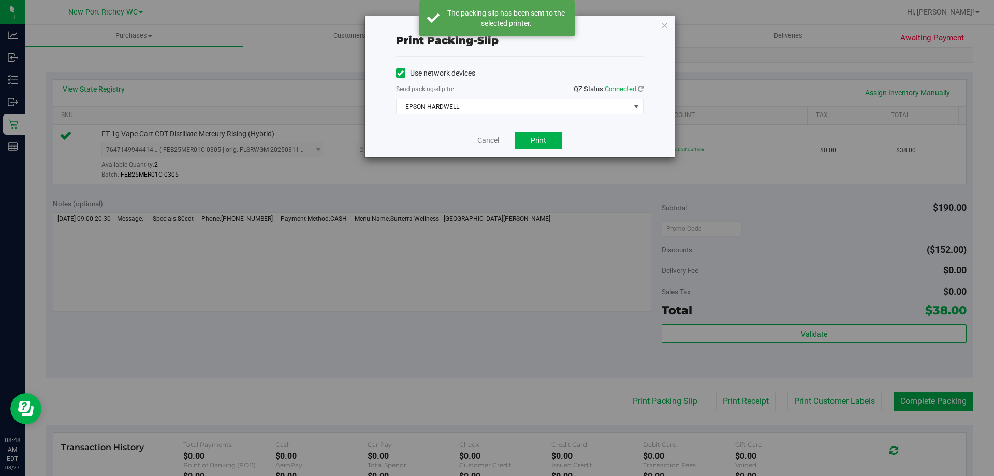
click at [663, 22] on icon "button" at bounding box center [664, 25] width 7 height 12
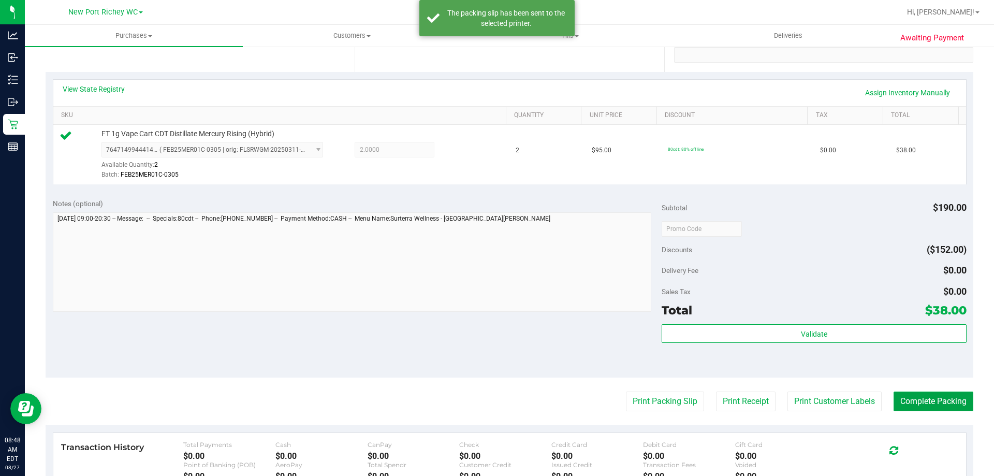
click at [914, 396] on button "Complete Packing" at bounding box center [934, 402] width 80 height 20
